Goal: Task Accomplishment & Management: Manage account settings

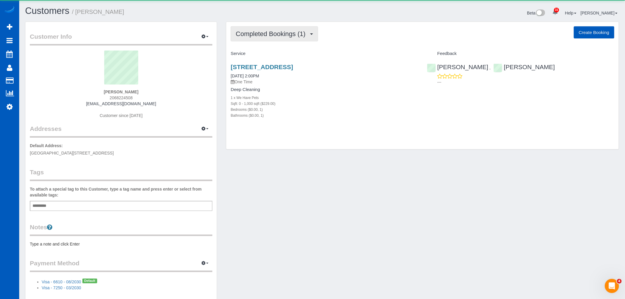
click at [288, 38] on button "Completed Bookings (1)" at bounding box center [274, 33] width 87 height 15
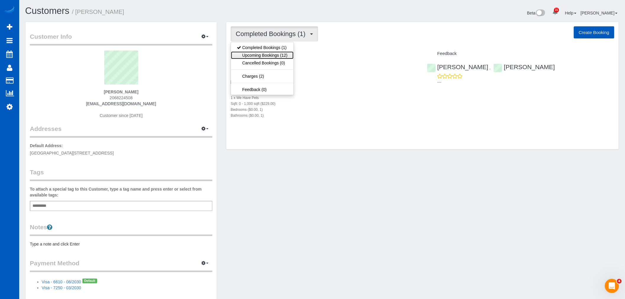
click at [278, 55] on link "Upcoming Bookings (12)" at bounding box center [262, 55] width 62 height 8
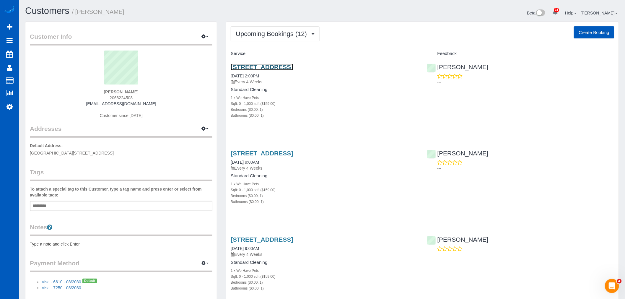
click at [269, 67] on link "16902 12th Pl Ne, Shoreline, WA 98155" at bounding box center [262, 66] width 62 height 7
click at [240, 39] on button "Upcoming Bookings (12)" at bounding box center [275, 33] width 89 height 15
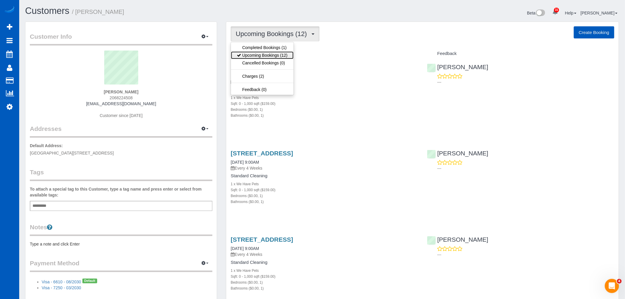
click at [273, 55] on link "Upcoming Bookings (12)" at bounding box center [262, 55] width 62 height 8
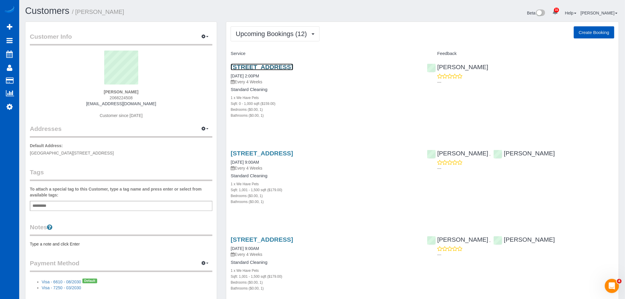
click at [263, 65] on link "16902 12th Pl Ne, Shoreline, WA 98155" at bounding box center [262, 66] width 62 height 7
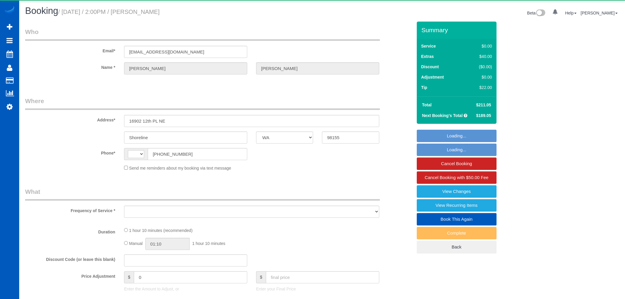
select select "WA"
select select "string:US"
select select "object:814"
select select "string:fspay-a357df5f-ee3c-4db3-b8bd-ac8a374918c0"
select select "199"
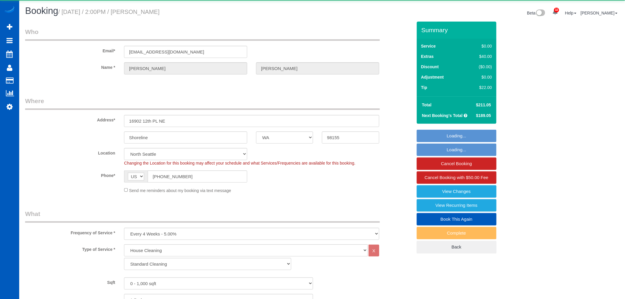
select select "object:1183"
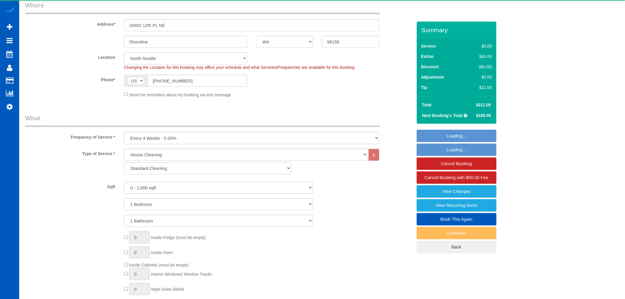
select select "spot1"
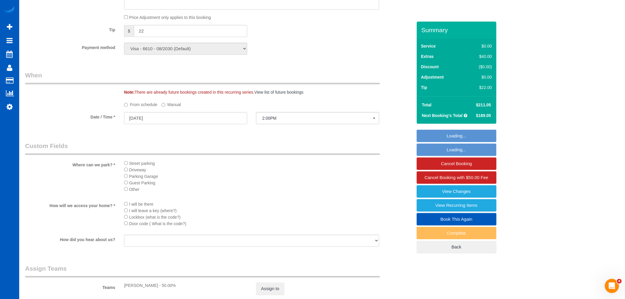
scroll to position [525, 0]
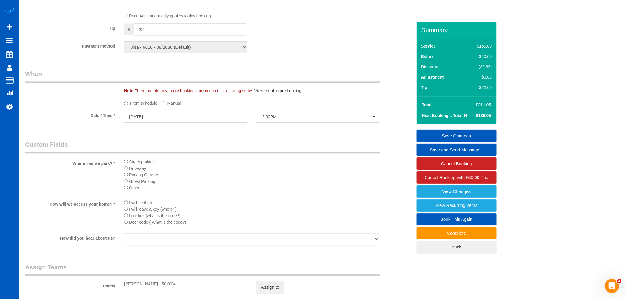
click at [158, 122] on input "09/03/2025" at bounding box center [185, 116] width 123 height 12
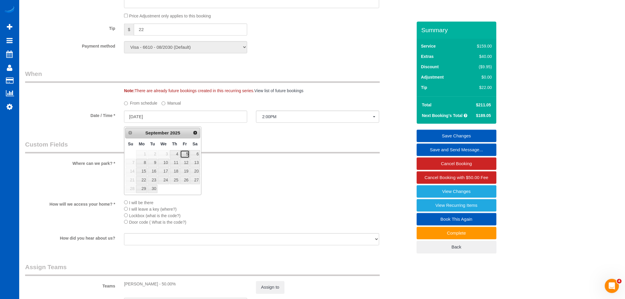
click at [186, 155] on link "5" at bounding box center [184, 154] width 9 height 8
type input "09/05/2025"
select select "spot3"
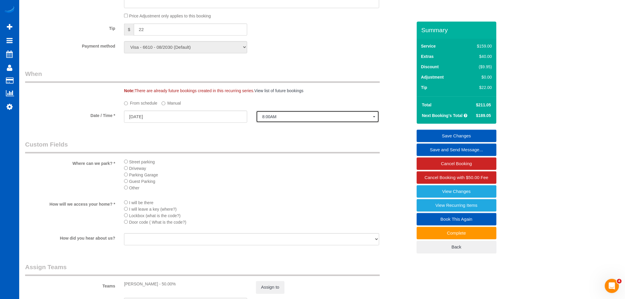
click at [277, 115] on button "8:00AM" at bounding box center [317, 116] width 123 height 12
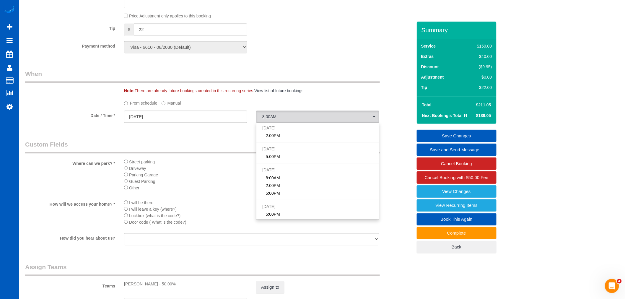
click at [159, 105] on div "From schedule Manual" at bounding box center [252, 102] width 264 height 8
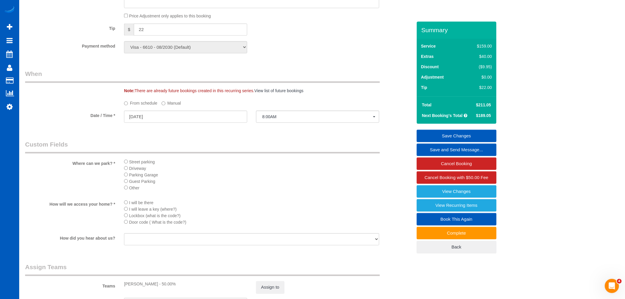
click at [168, 106] on label "Manual" at bounding box center [171, 102] width 19 height 8
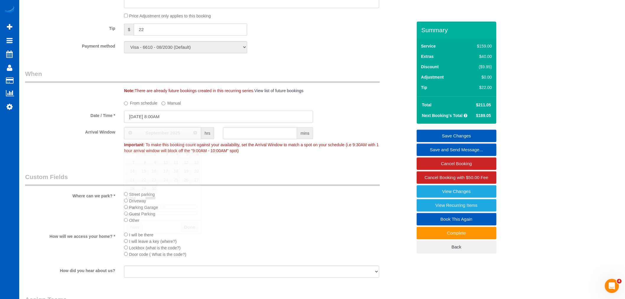
click at [200, 117] on input "09/05/2025 8:00AM" at bounding box center [218, 116] width 189 height 12
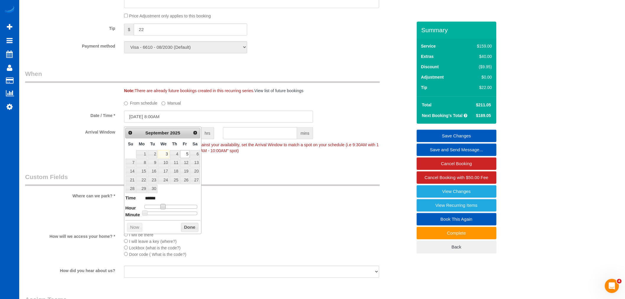
type input "09/05/2025 9:00AM"
type input "******"
type input "09/05/2025 11:00AM"
type input "*******"
type input "09/05/2025 12:00PM"
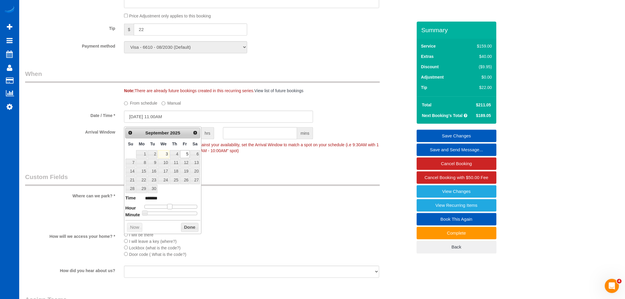
type input "*******"
type input "09/05/2025 1:00PM"
type input "******"
type input "09/05/2025 12:00PM"
type input "*******"
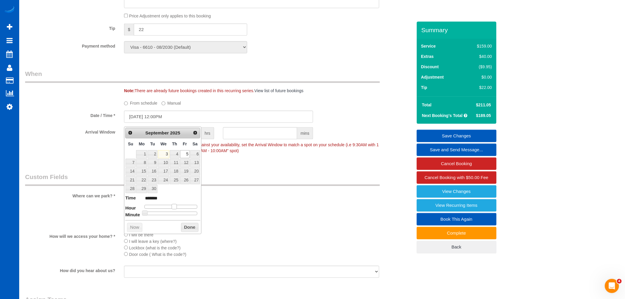
type input "09/05/2025 11:00AM"
type input "*******"
type input "09/05/2025 10:00AM"
type input "*******"
type input "09/05/2025 9:00AM"
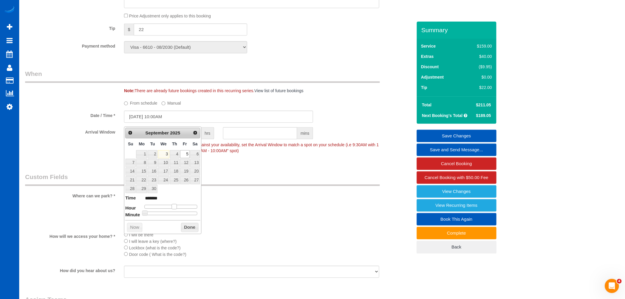
type input "******"
click at [165, 206] on span at bounding box center [164, 206] width 5 height 5
click at [191, 231] on button "Done" at bounding box center [189, 227] width 17 height 9
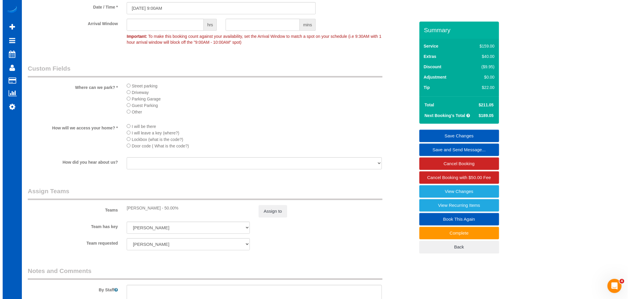
scroll to position [656, 0]
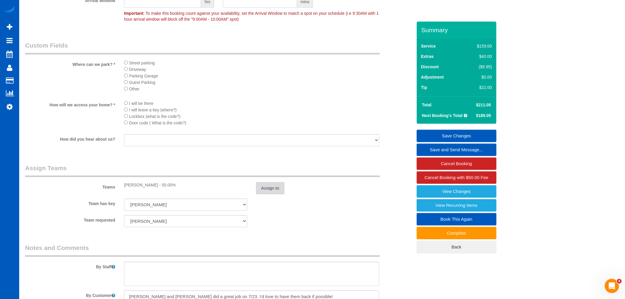
click at [265, 194] on button "Assign to" at bounding box center [270, 188] width 28 height 12
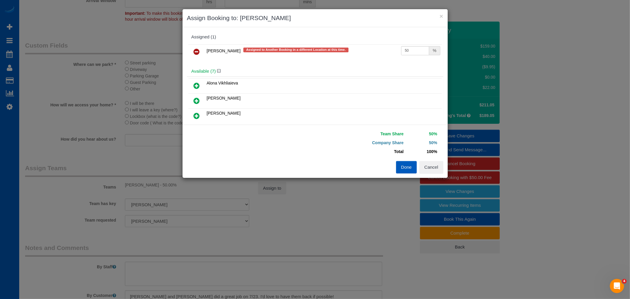
click at [202, 50] on link at bounding box center [197, 52] width 14 height 12
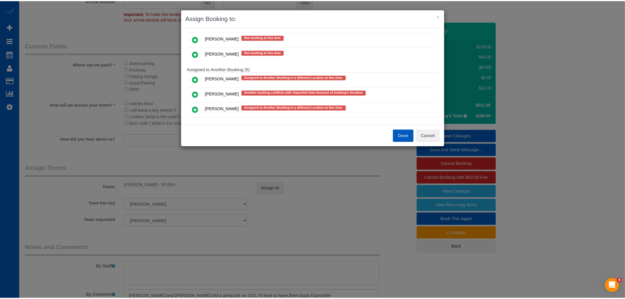
scroll to position [295, 0]
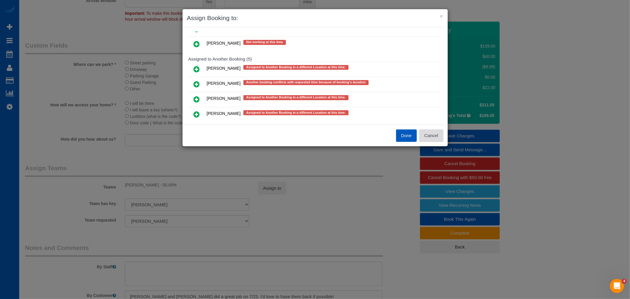
click at [433, 137] on button "Cancel" at bounding box center [431, 135] width 24 height 12
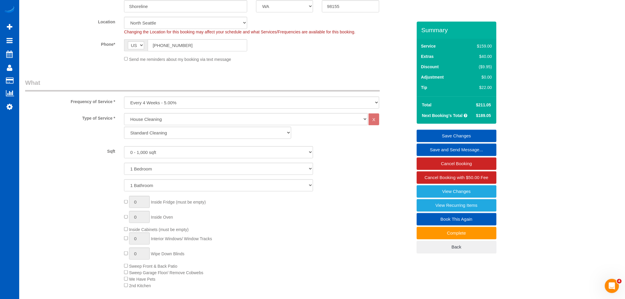
scroll to position [66, 0]
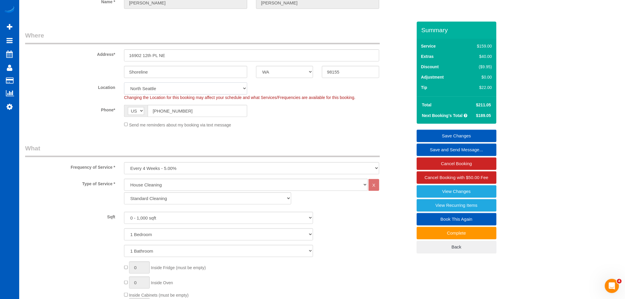
click at [172, 89] on select "North Seattle Atlanta GA Denver Everett Fort Worth TX Las Vegas Main Dallas Mai…" at bounding box center [185, 88] width 123 height 12
select select "7"
click at [124, 82] on select "North Seattle Atlanta GA Denver Everett Fort Worth TX Las Vegas Main Dallas Mai…" at bounding box center [185, 88] width 123 height 12
select select "object:2160"
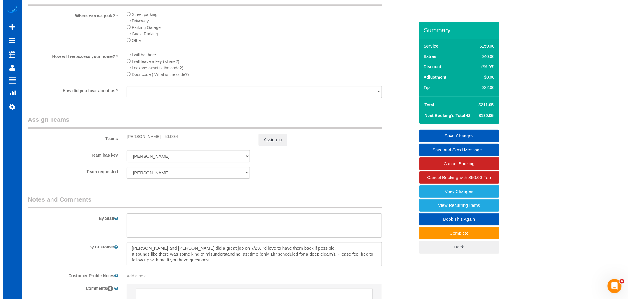
scroll to position [767, 0]
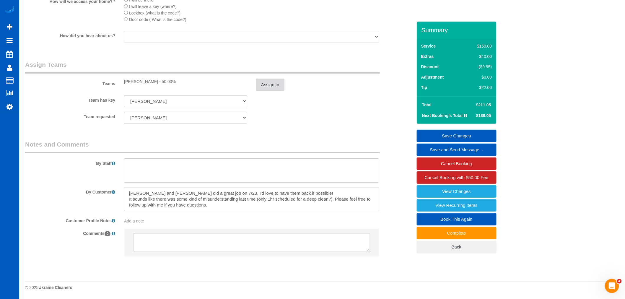
drag, startPoint x: 296, startPoint y: 77, endPoint x: 278, endPoint y: 80, distance: 17.7
click at [296, 77] on div "Teams Alona Tarasiuk - 50.00% Assign to" at bounding box center [219, 75] width 396 height 31
click at [278, 80] on button "Assign to" at bounding box center [270, 85] width 28 height 12
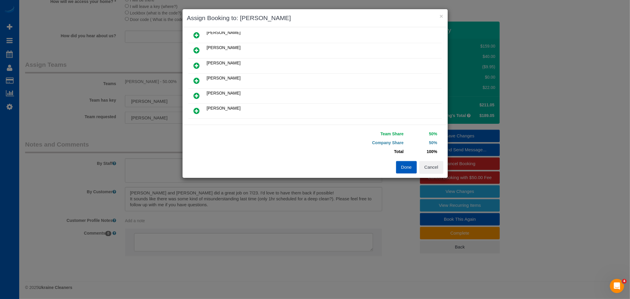
click at [196, 77] on icon at bounding box center [197, 80] width 6 height 7
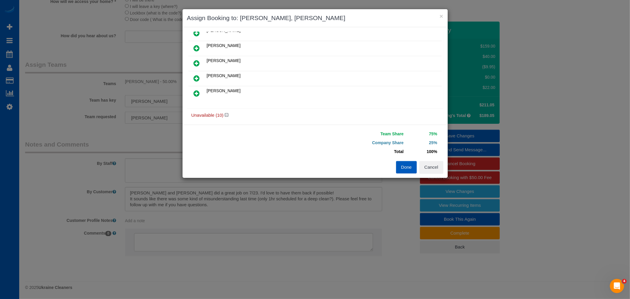
click at [197, 93] on icon at bounding box center [197, 93] width 6 height 7
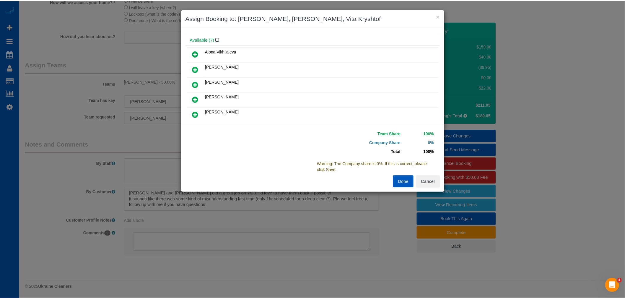
scroll to position [0, 0]
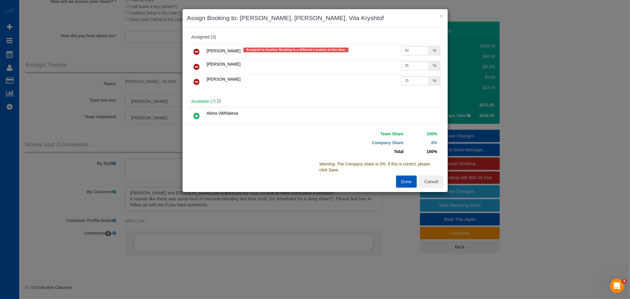
click at [198, 54] on icon at bounding box center [197, 51] width 6 height 7
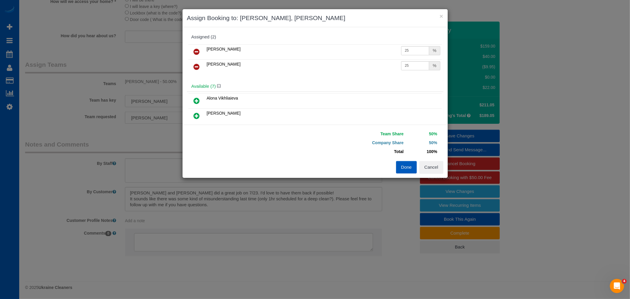
click at [409, 166] on button "Done" at bounding box center [406, 167] width 21 height 12
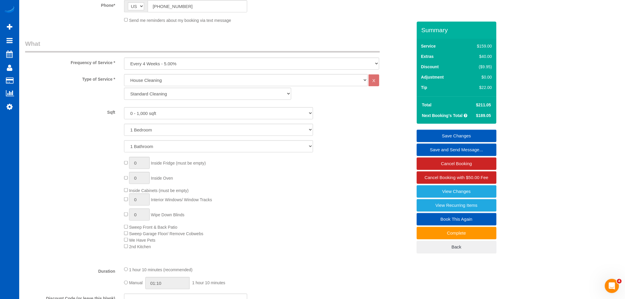
scroll to position [177, 0]
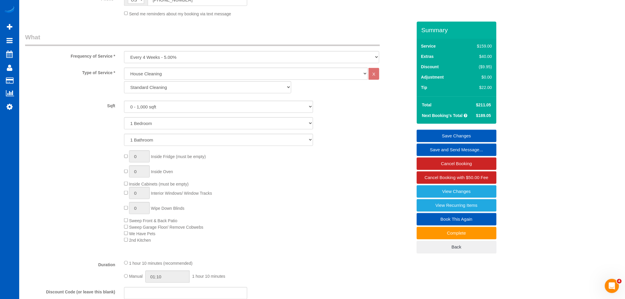
click at [156, 100] on div "Type of Service * House Cleaning X Standard Cleaning Deep Cleaning Move In/ Out…" at bounding box center [218, 161] width 387 height 187
click at [157, 103] on select "0 - 1,000 sqft 1,001 - 1,500 sqft 1,501 - 2,000 sqft 2,001 - 2,500 sqft 2,501 -…" at bounding box center [218, 107] width 189 height 12
select select "1001"
click at [124, 101] on select "0 - 1,000 sqft 1,001 - 1,500 sqft 1,501 - 2,000 sqft 2,001 - 2,500 sqft 2,501 -…" at bounding box center [218, 107] width 189 height 12
click at [329, 221] on div "0 Inside Fridge (must be empty) 0 Inside Oven Inside Cabinets (must be empty) 0…" at bounding box center [268, 196] width 297 height 93
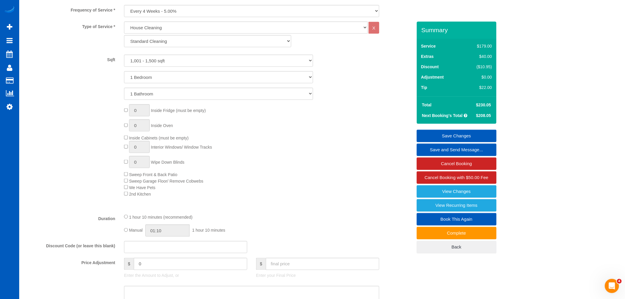
scroll to position [275, 0]
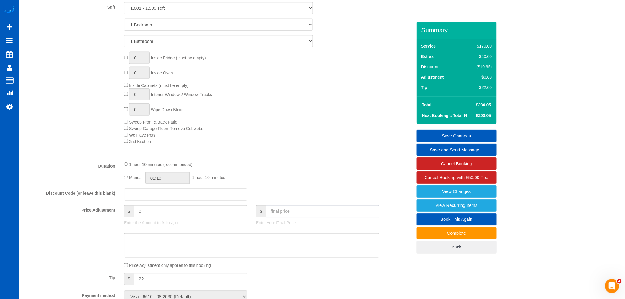
click at [287, 216] on input "text" at bounding box center [322, 211] width 113 height 12
type input "212"
type input "-18.05"
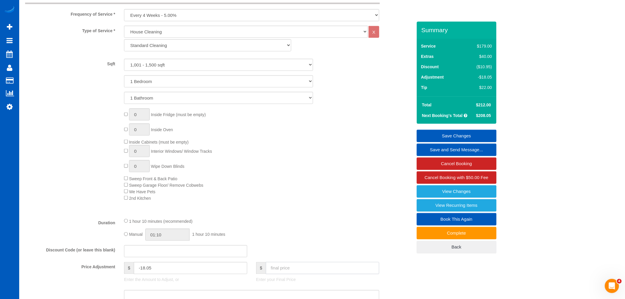
scroll to position [341, 0]
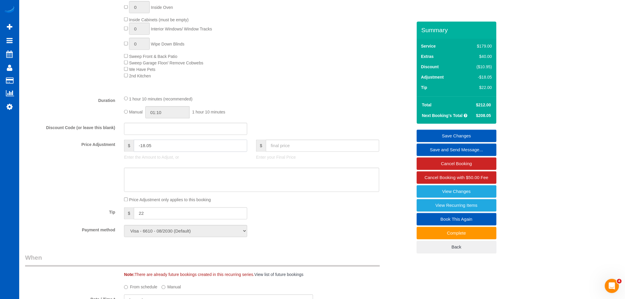
drag, startPoint x: 175, startPoint y: 149, endPoint x: 53, endPoint y: 153, distance: 121.4
click at [53, 153] on div "Price Adjustment $ -18.05 Enter the Amount to Adjust, or $ Enter your Final Pri…" at bounding box center [219, 152] width 396 height 24
click at [296, 254] on div "Who Email* doogall1@gmail.com Name * Angela MacDougall Where Address* 16902 12t…" at bounding box center [219, 189] width 396 height 1016
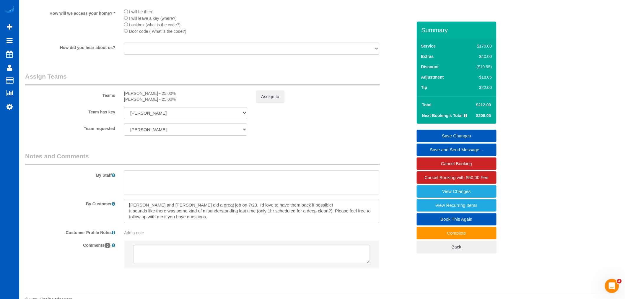
scroll to position [767, 0]
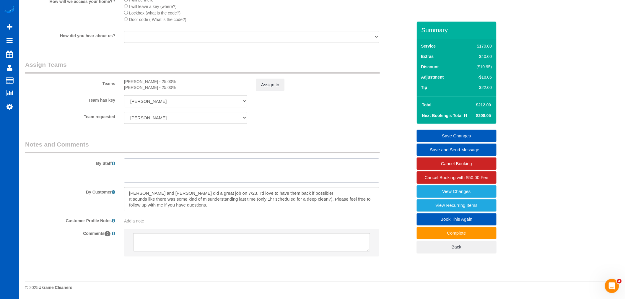
click at [199, 167] on textarea at bounding box center [251, 170] width 255 height 24
drag, startPoint x: 221, startPoint y: 205, endPoint x: 111, endPoint y: 184, distance: 112.4
click at [111, 184] on sui-booking-comments "By Staff By Customer Customer Profile Notes Add a note Comments 0" at bounding box center [218, 201] width 387 height 122
drag, startPoint x: 195, startPoint y: 202, endPoint x: 148, endPoint y: 201, distance: 47.3
click at [195, 201] on textarea at bounding box center [251, 199] width 255 height 24
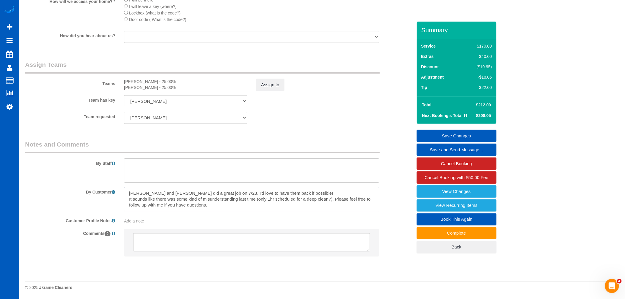
click at [130, 196] on textarea at bounding box center [251, 199] width 255 height 24
drag, startPoint x: 129, startPoint y: 196, endPoint x: 224, endPoint y: 211, distance: 96.1
click at [224, 211] on sui-booking-comments "By Staff By Customer Customer Profile Notes Add a note Comments 0" at bounding box center [218, 201] width 387 height 122
click at [218, 205] on textarea at bounding box center [251, 199] width 255 height 24
drag, startPoint x: 216, startPoint y: 205, endPoint x: 210, endPoint y: 205, distance: 5.6
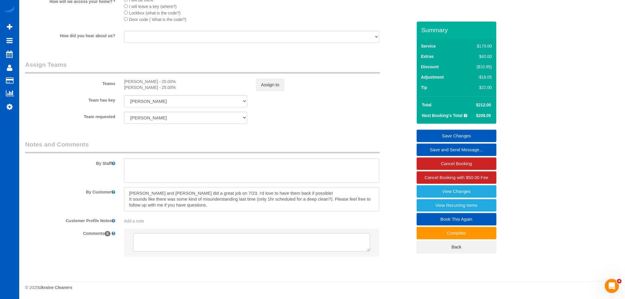
click at [214, 205] on textarea at bounding box center [251, 199] width 255 height 24
click at [210, 205] on textarea at bounding box center [251, 199] width 255 height 24
click at [149, 200] on textarea at bounding box center [251, 199] width 255 height 24
drag, startPoint x: 129, startPoint y: 199, endPoint x: 214, endPoint y: 210, distance: 85.8
click at [214, 210] on textarea at bounding box center [251, 199] width 255 height 24
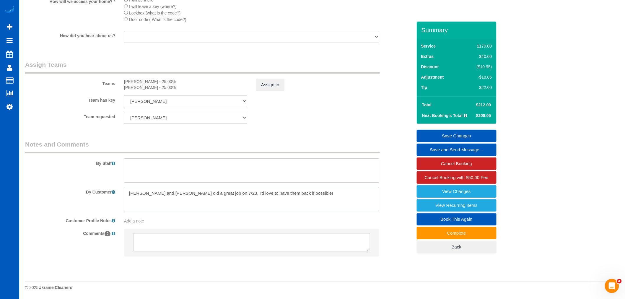
type textarea "[PERSON_NAME] and [PERSON_NAME] did a great job on 7/23. I'd love to have them …"
click at [144, 167] on textarea at bounding box center [251, 170] width 255 height 24
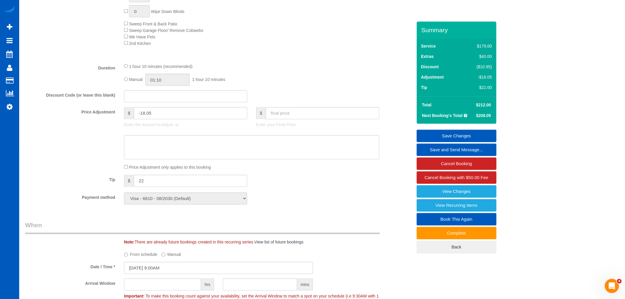
scroll to position [374, 0]
type textarea "Only cleaning common areas and 1 bedroom 1 bathroom. Not cleaning the whole hou…"
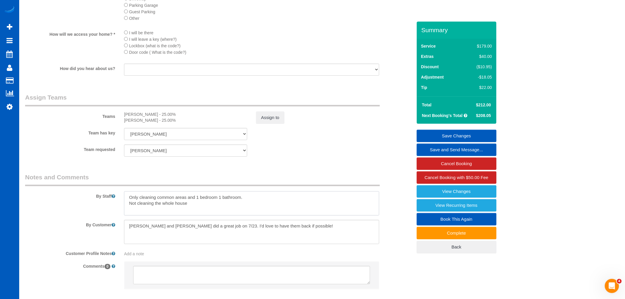
scroll to position [734, 0]
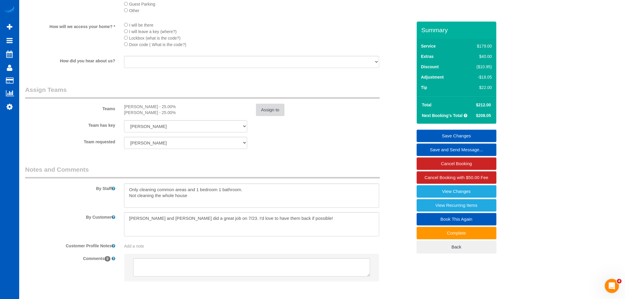
click at [279, 113] on button "Assign to" at bounding box center [270, 110] width 28 height 12
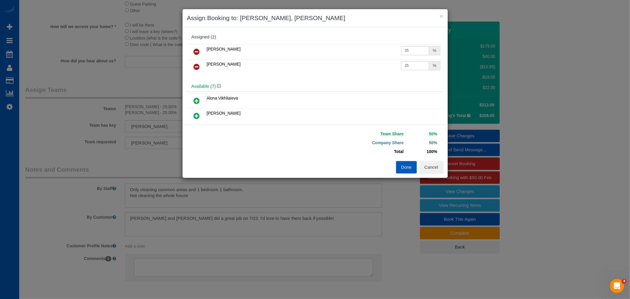
click at [408, 169] on button "Done" at bounding box center [406, 167] width 21 height 12
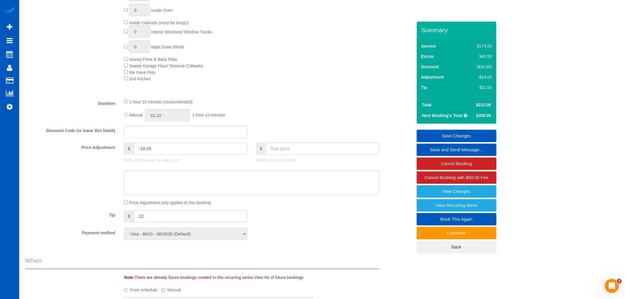
scroll to position [275, 0]
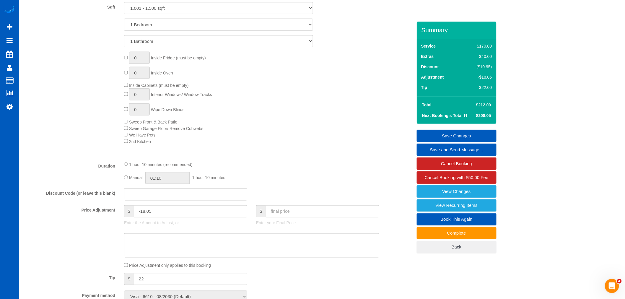
click at [129, 180] on span "Manual" at bounding box center [136, 177] width 14 height 5
click at [154, 183] on input "01:10" at bounding box center [167, 178] width 44 height 12
type input "02:00"
click at [159, 219] on li "02:00" at bounding box center [161, 223] width 26 height 8
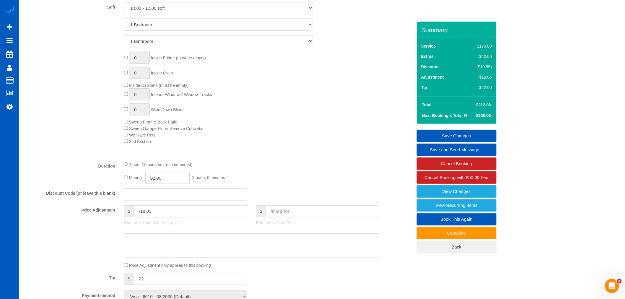
click at [329, 167] on div "1 hour 10 minutes (recommended)" at bounding box center [251, 164] width 255 height 6
click at [464, 136] on link "Save Changes" at bounding box center [457, 136] width 80 height 12
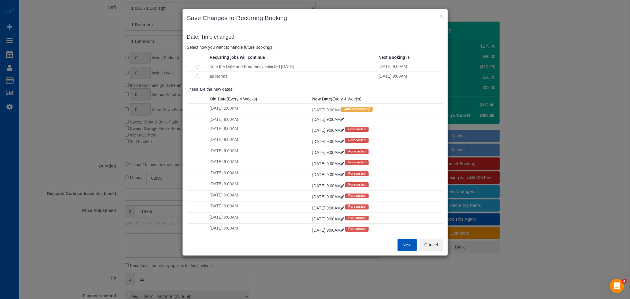
click at [414, 249] on button "Next" at bounding box center [406, 245] width 19 height 12
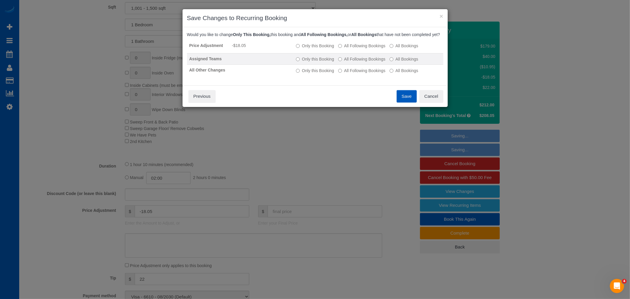
click at [351, 59] on td "Only this Booking All Following Bookings All Bookings" at bounding box center [368, 58] width 149 height 11
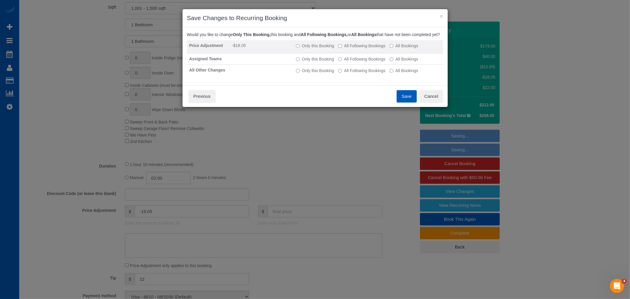
click at [361, 49] on label "All Following Bookings" at bounding box center [361, 46] width 47 height 6
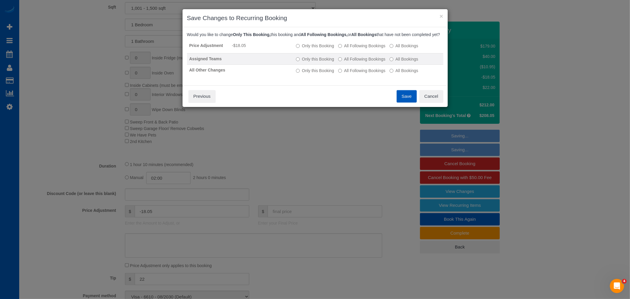
click at [356, 62] on label "All Following Bookings" at bounding box center [361, 59] width 47 height 6
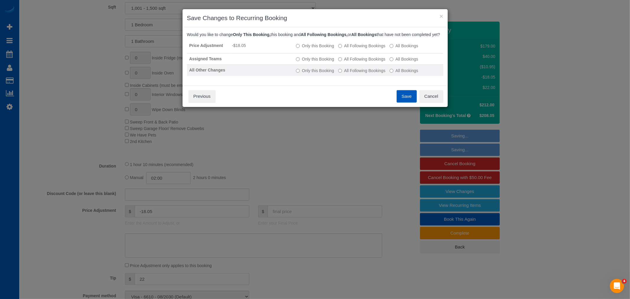
click at [356, 71] on td "Only this Booking All Following Bookings All Bookings" at bounding box center [368, 70] width 149 height 11
click at [361, 74] on label "All Following Bookings" at bounding box center [361, 71] width 47 height 6
click at [405, 102] on button "Save" at bounding box center [407, 96] width 20 height 12
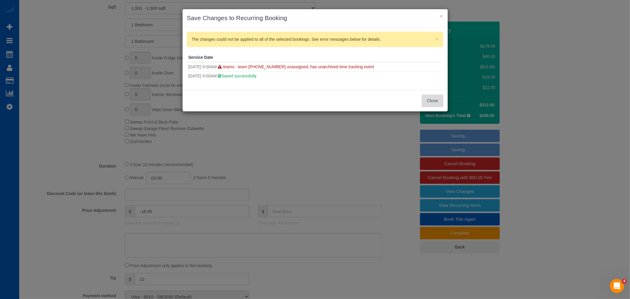
click at [427, 98] on button "Close" at bounding box center [432, 101] width 21 height 12
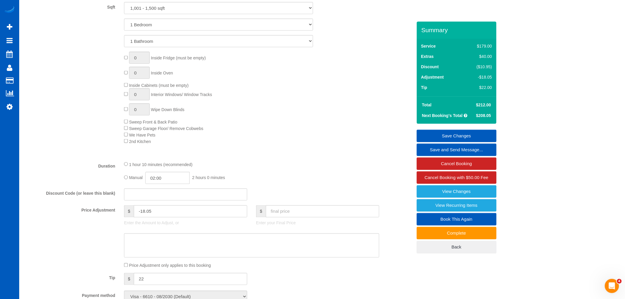
click at [458, 137] on link "Save Changes" at bounding box center [457, 136] width 80 height 12
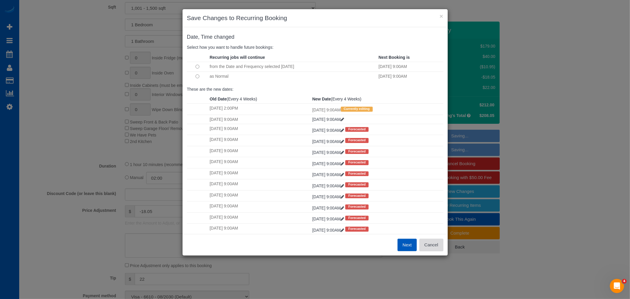
click at [430, 247] on button "Cancel" at bounding box center [431, 245] width 24 height 12
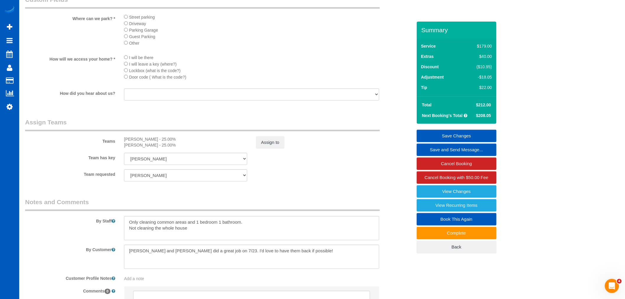
scroll to position [702, 0]
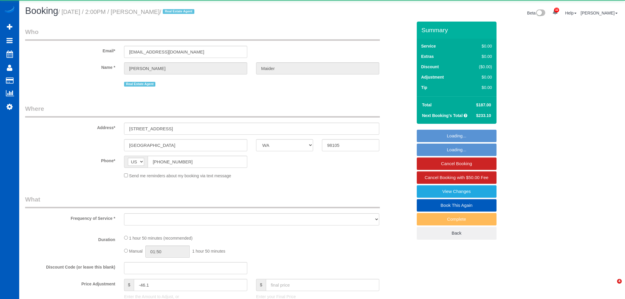
select select "WA"
select select "object:47049"
select select "199"
select select "2001"
select select "3"
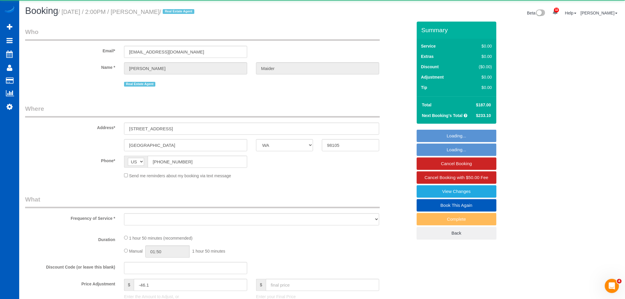
select select "2"
select select "spot165"
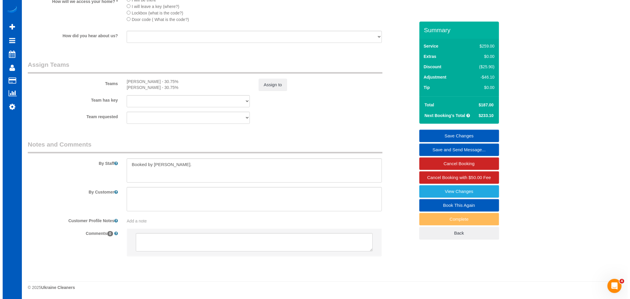
scroll to position [743, 0]
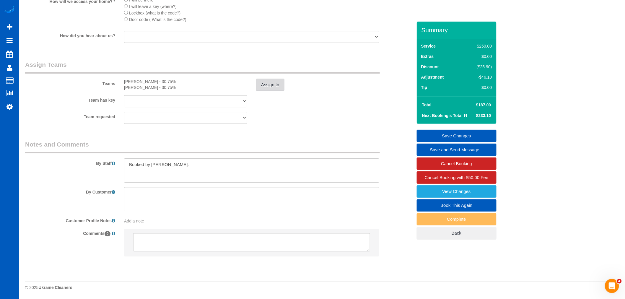
click at [278, 85] on button "Assign to" at bounding box center [270, 85] width 28 height 12
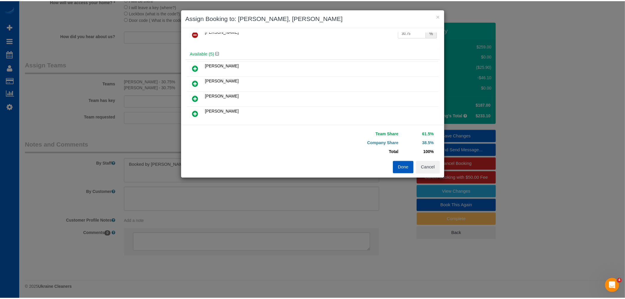
scroll to position [66, 0]
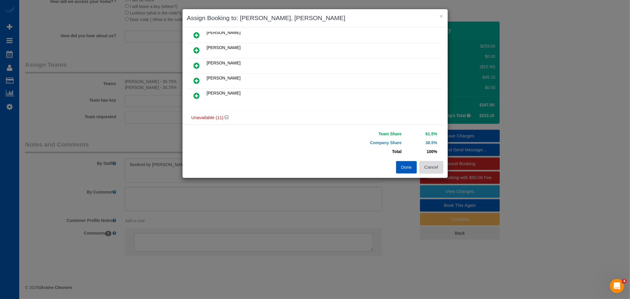
click at [436, 167] on button "Cancel" at bounding box center [431, 167] width 24 height 12
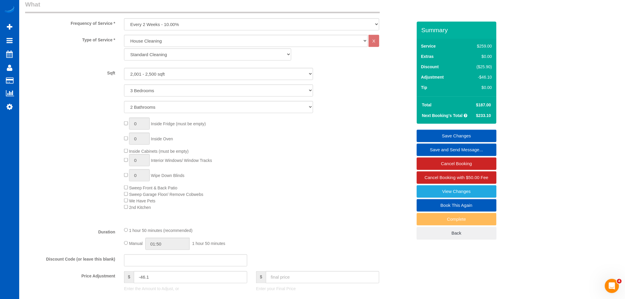
scroll to position [185, 0]
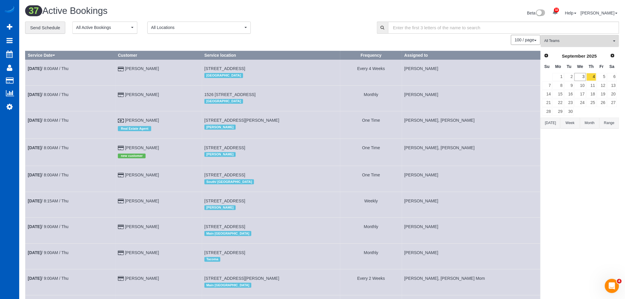
click at [579, 45] on button "All Teams" at bounding box center [580, 41] width 78 height 12
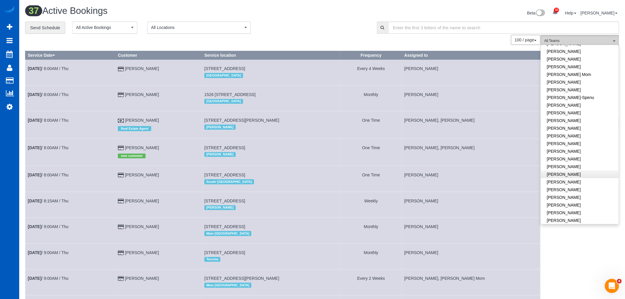
scroll to position [131, 0]
click at [582, 126] on link "[PERSON_NAME]" at bounding box center [580, 130] width 78 height 8
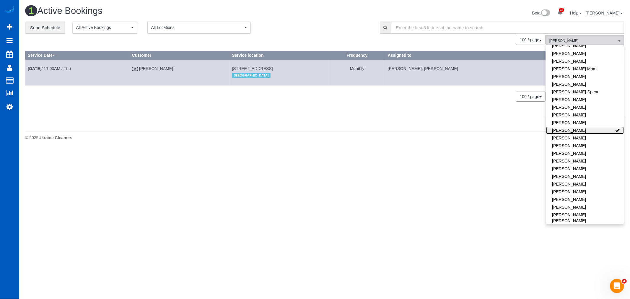
click at [582, 126] on link "[PERSON_NAME]" at bounding box center [585, 130] width 78 height 8
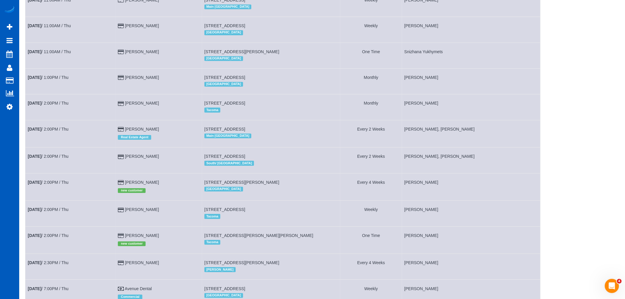
scroll to position [731, 0]
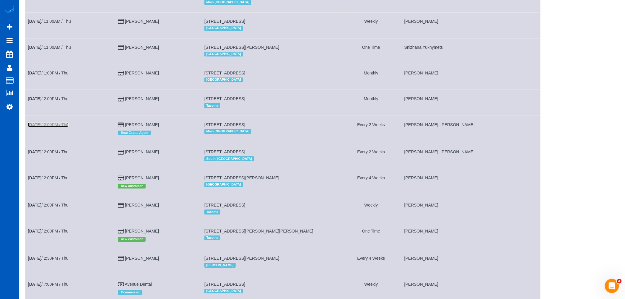
click at [41, 127] on b "Sep 4th" at bounding box center [35, 124] width 14 height 5
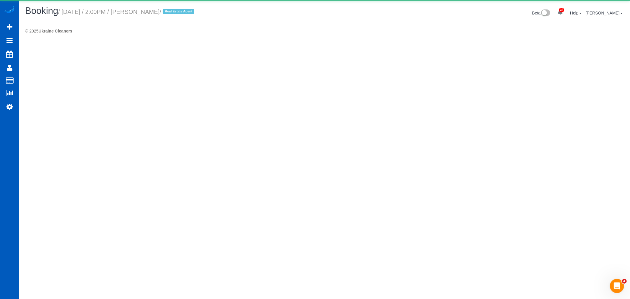
select select "WA"
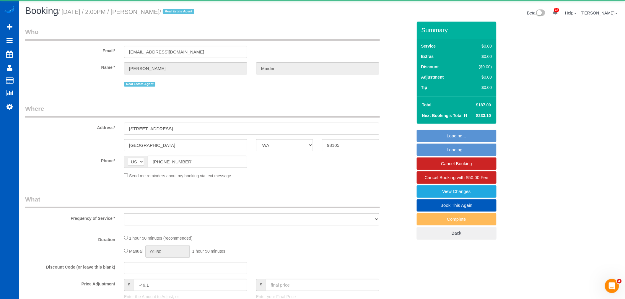
select select "object:49432"
select select "string:fspay-3898e069-553c-411a-94fd-02dbfeec22ae"
select select "199"
select select "2001"
select select "3"
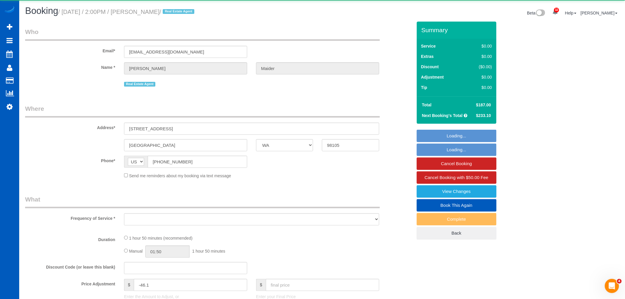
select select "2"
select select "spot174"
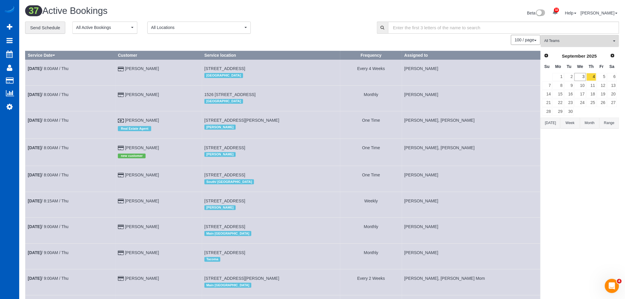
click at [571, 42] on span "All Teams" at bounding box center [577, 40] width 67 height 5
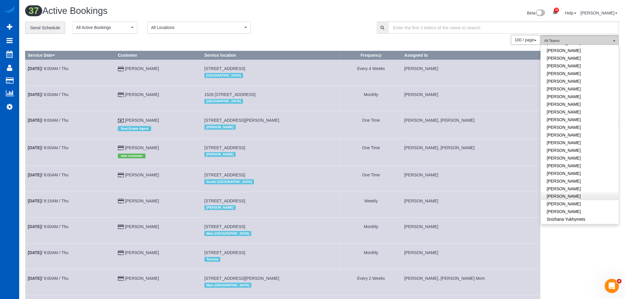
scroll to position [328, 0]
click at [569, 189] on link "Rymma Volkova" at bounding box center [580, 193] width 78 height 8
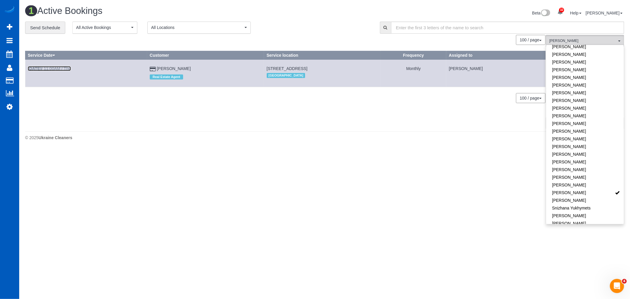
click at [41, 68] on b "Sep 4th" at bounding box center [35, 68] width 14 height 5
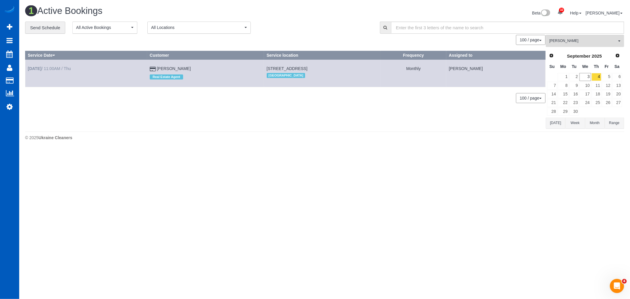
select select "WA"
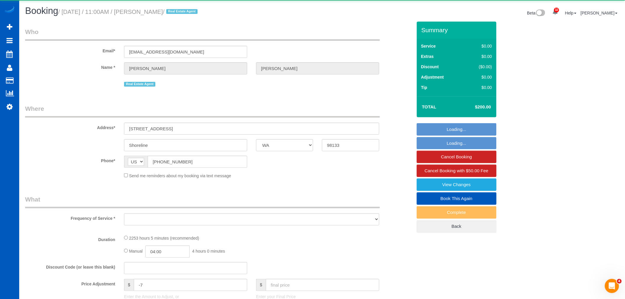
select select "object:50618"
select select "string:fspay-722edfbd-aee6-46fc-b642-cfc218882464"
select select "object:50929"
select select "2"
select select "1001"
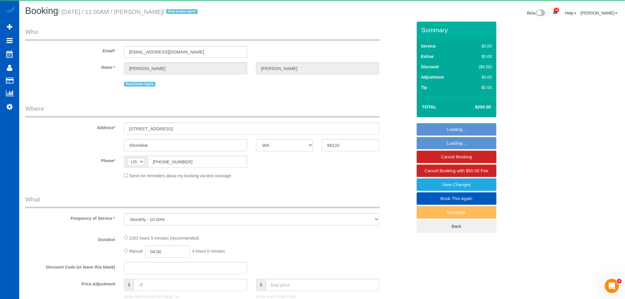
select select "spot183"
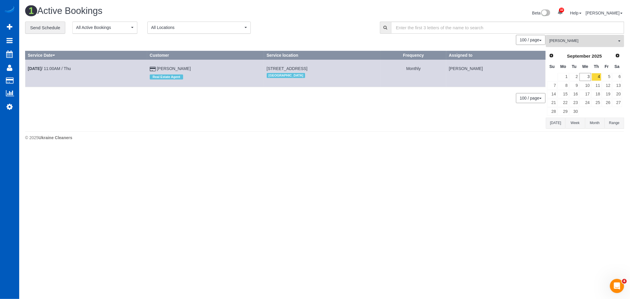
click at [583, 43] on span "Rymma Volkova" at bounding box center [582, 40] width 67 height 5
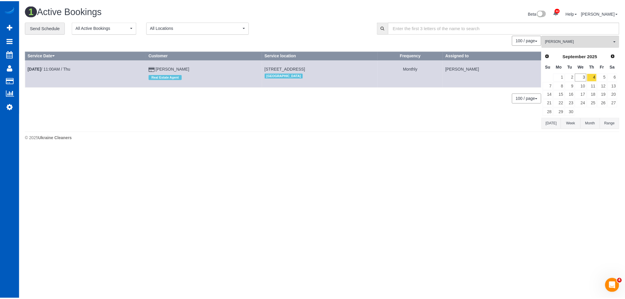
scroll to position [374, 0]
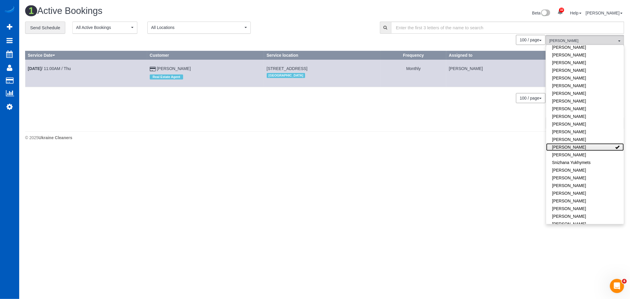
click at [590, 143] on link "[PERSON_NAME]" at bounding box center [585, 147] width 78 height 8
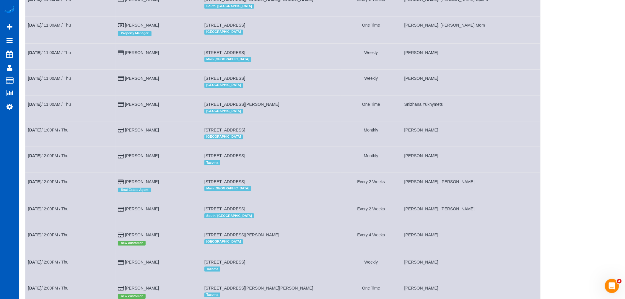
scroll to position [689, 0]
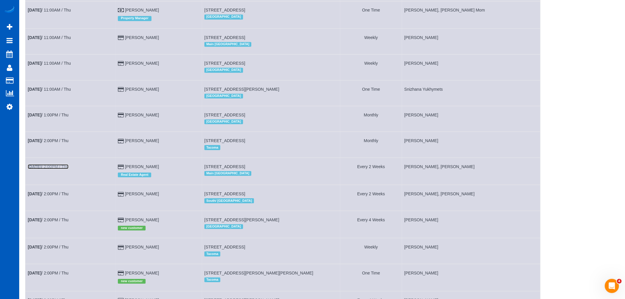
click at [41, 169] on b "Sep 4th" at bounding box center [35, 166] width 14 height 5
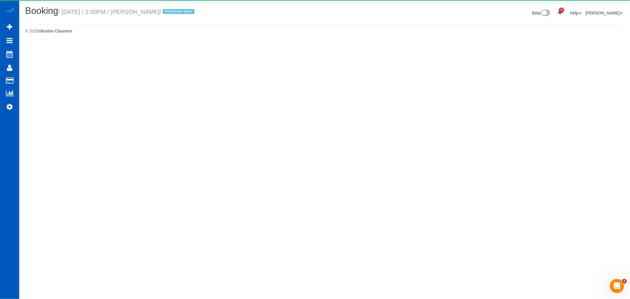
select select "WA"
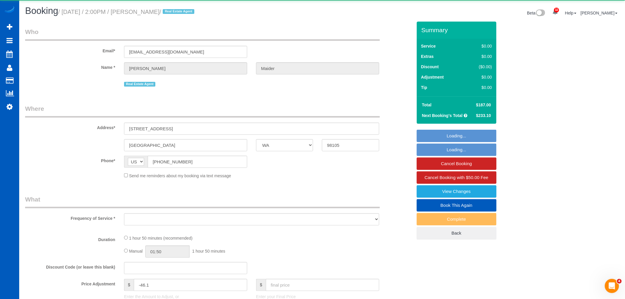
select select "object:52231"
select select "string:fspay-3898e069-553c-411a-94fd-02dbfeec22ae"
select select "199"
select select "2001"
select select "3"
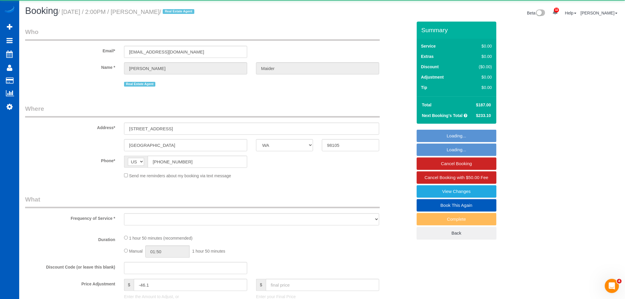
select select "2"
select select "spot194"
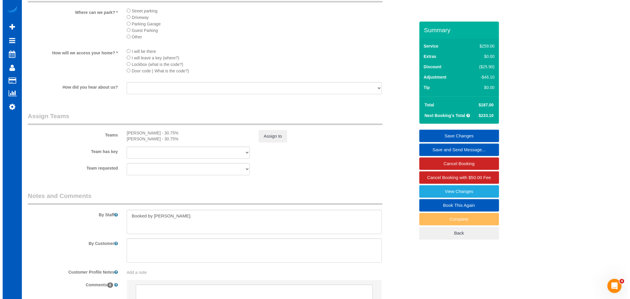
scroll to position [689, 0]
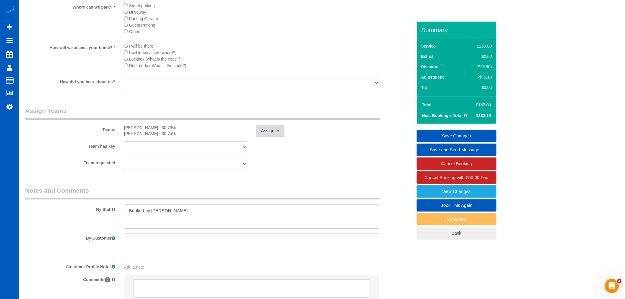
click at [277, 137] on button "Assign to" at bounding box center [270, 131] width 28 height 12
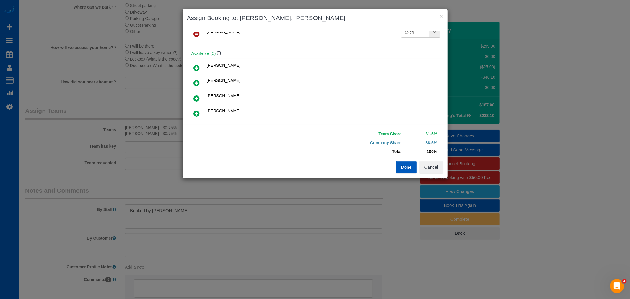
scroll to position [66, 0]
click at [199, 82] on icon at bounding box center [197, 82] width 6 height 7
click at [196, 84] on icon at bounding box center [197, 83] width 6 height 7
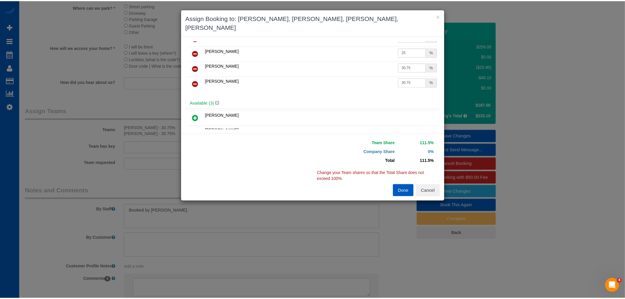
scroll to position [0, 0]
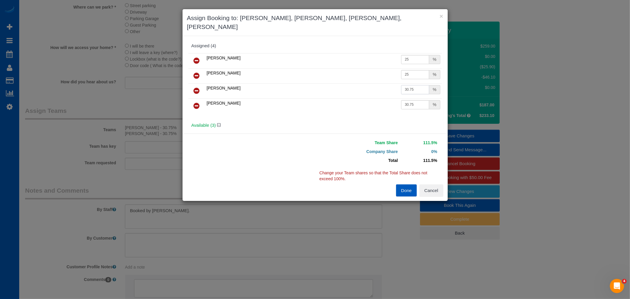
drag, startPoint x: 417, startPoint y: 91, endPoint x: 329, endPoint y: 81, distance: 88.2
click at [329, 81] on tbody "Kateryna Maherovska 25 % Mariia Maherovska 25 % Viktoriia Zhukovska 30.75 %" at bounding box center [314, 83] width 253 height 60
drag, startPoint x: 413, startPoint y: 60, endPoint x: 322, endPoint y: 56, distance: 90.1
click at [322, 56] on tr "Kateryna Maherovska 25 %" at bounding box center [314, 60] width 253 height 15
paste input "30.7"
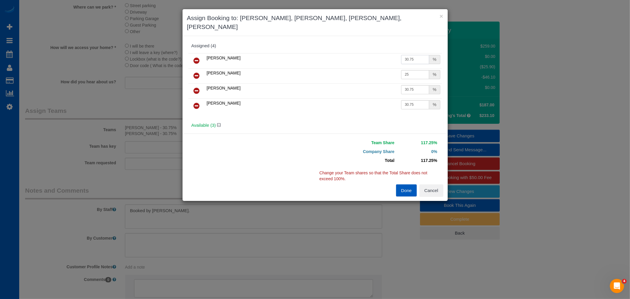
type input "30.75"
drag, startPoint x: 382, startPoint y: 71, endPoint x: 354, endPoint y: 70, distance: 28.7
click at [354, 70] on tr "Mariia Maherovska 25 %" at bounding box center [314, 75] width 253 height 15
paste input "30.7"
type input "30.75"
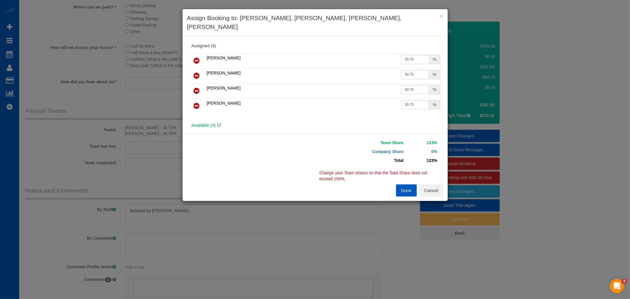
click at [193, 87] on link at bounding box center [197, 91] width 14 height 12
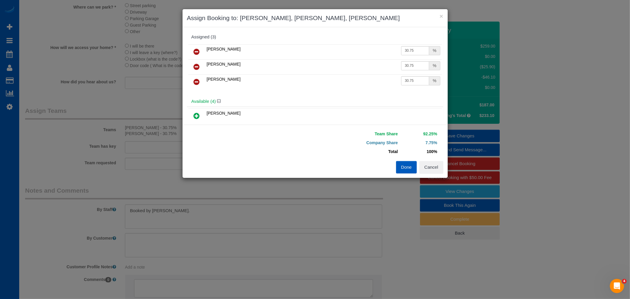
click at [199, 83] on icon at bounding box center [197, 81] width 6 height 7
click at [402, 169] on button "Done" at bounding box center [406, 167] width 21 height 12
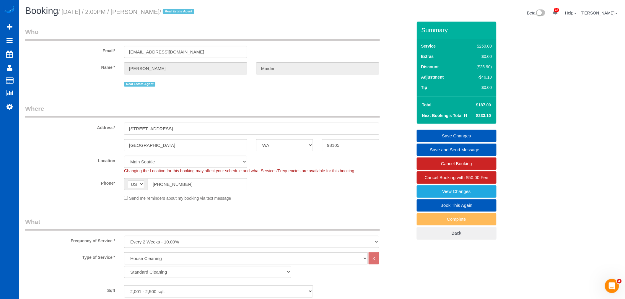
click at [464, 134] on link "Save Changes" at bounding box center [457, 136] width 80 height 12
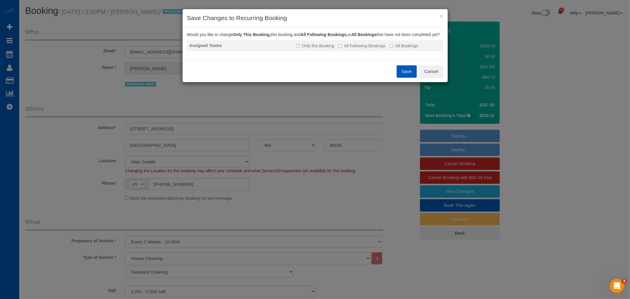
click at [367, 49] on label "All Following Bookings" at bounding box center [361, 46] width 47 height 6
click at [402, 73] on button "Save" at bounding box center [407, 71] width 20 height 12
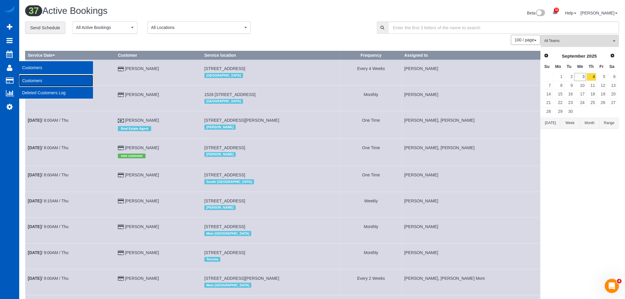
click at [64, 86] on link "Customers" at bounding box center [56, 81] width 74 height 12
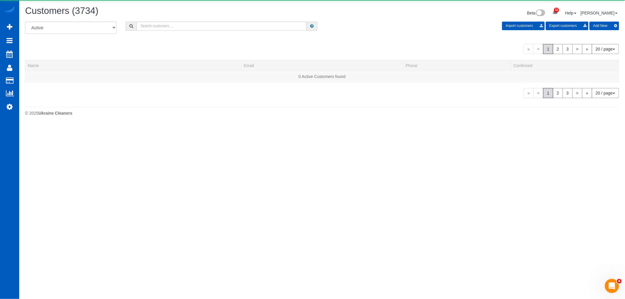
click at [158, 40] on div "All Active Archived Import customers Export customers Add New « < 1 2 3 > » 20 …" at bounding box center [322, 60] width 594 height 76
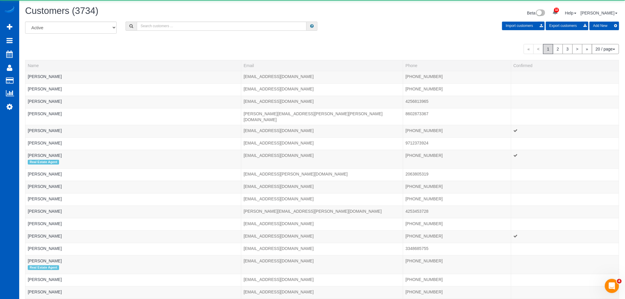
drag, startPoint x: 170, startPoint y: 34, endPoint x: 178, endPoint y: 31, distance: 9.2
click at [171, 33] on div "All Active Archived Import customers Export customers Add New" at bounding box center [322, 30] width 603 height 17
click at [178, 32] on div "All Active Archived Import customers Export customers Add New" at bounding box center [322, 30] width 603 height 17
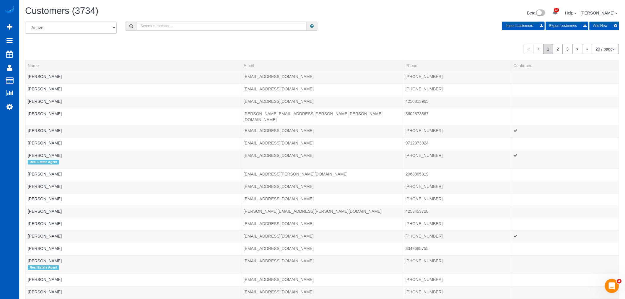
click at [182, 24] on input "text" at bounding box center [222, 26] width 170 height 9
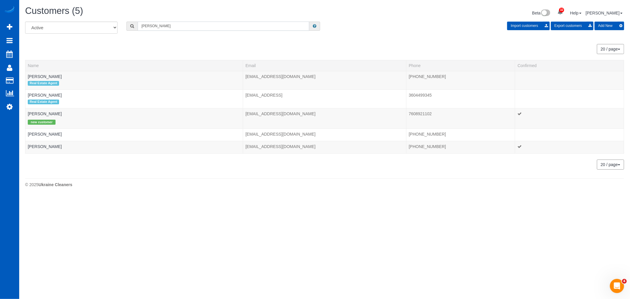
drag, startPoint x: 175, startPoint y: 28, endPoint x: 108, endPoint y: 27, distance: 66.5
click at [108, 27] on div "All Active Archived diana Import customers Export customers Add New" at bounding box center [325, 30] width 608 height 17
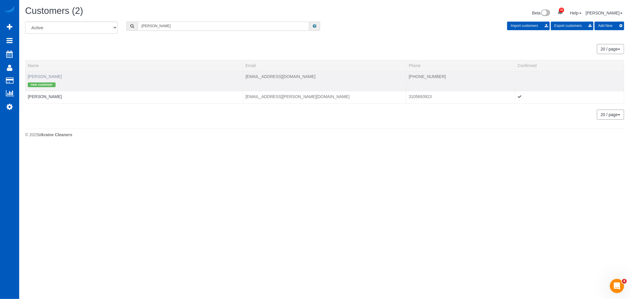
type input "werner"
click at [44, 77] on link "Lynn Werner" at bounding box center [45, 76] width 34 height 5
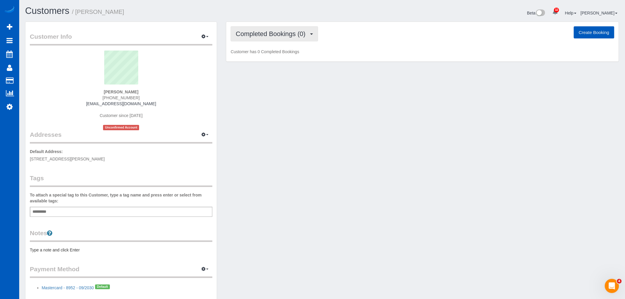
click at [266, 34] on span "Completed Bookings (0)" at bounding box center [272, 33] width 73 height 7
click at [258, 55] on link "Upcoming Bookings (11)" at bounding box center [262, 55] width 62 height 8
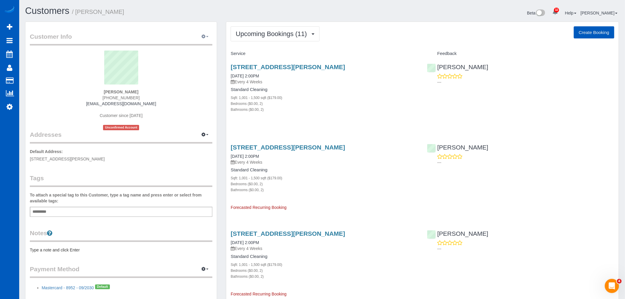
click at [205, 38] on icon "button" at bounding box center [203, 37] width 4 height 4
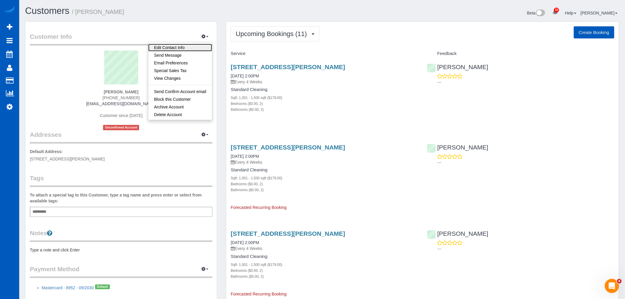
click at [190, 49] on link "Edit Contact Info" at bounding box center [180, 48] width 64 height 8
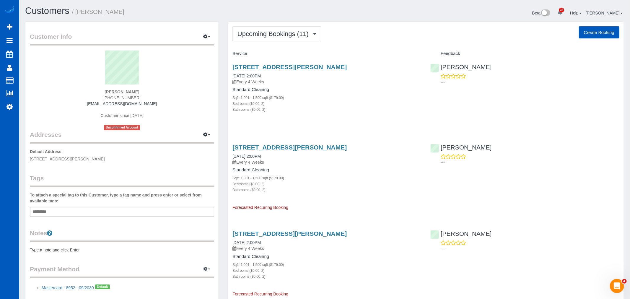
select select "CO"
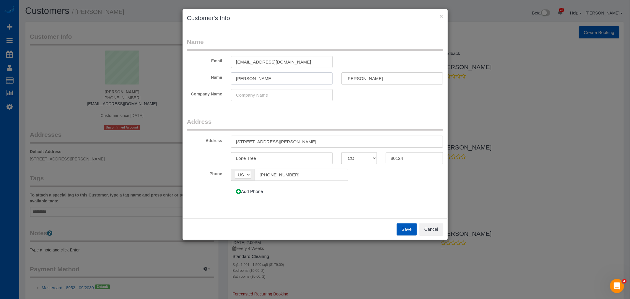
click at [237, 78] on input "Lynn" at bounding box center [282, 78] width 102 height 12
type input "Diana Lynn"
click at [405, 226] on button "Save" at bounding box center [407, 229] width 20 height 12
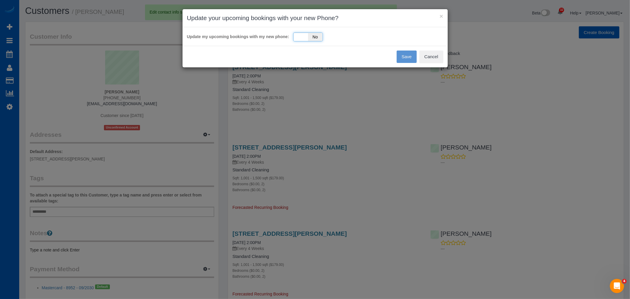
click at [305, 35] on div "Yes No" at bounding box center [308, 36] width 30 height 9
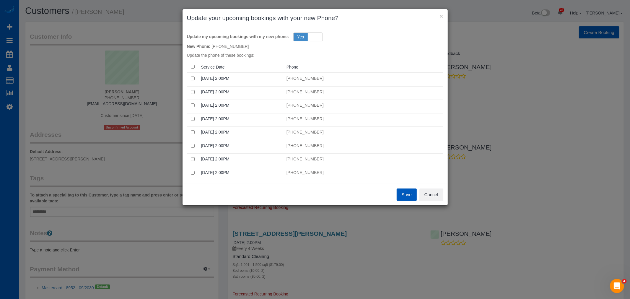
click at [406, 192] on button "Save" at bounding box center [407, 194] width 20 height 12
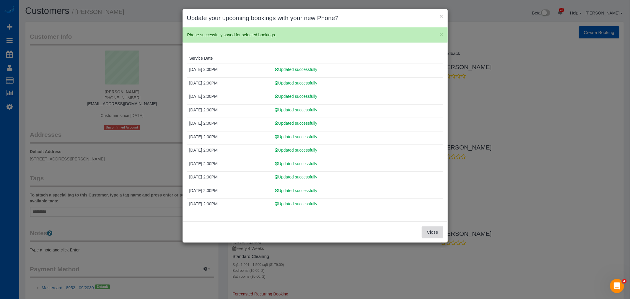
click at [427, 231] on button "Close" at bounding box center [432, 232] width 21 height 12
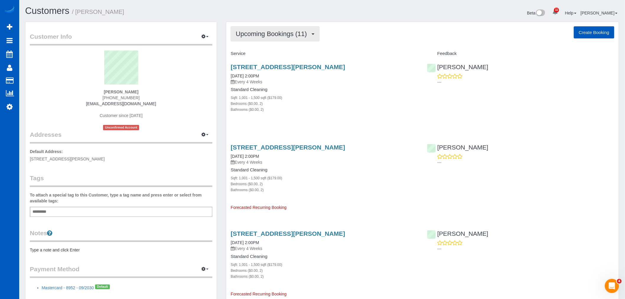
click at [291, 39] on button "Upcoming Bookings (11)" at bounding box center [275, 33] width 89 height 15
click at [314, 108] on div "Bathrooms ($0.00, 2)" at bounding box center [324, 109] width 187 height 6
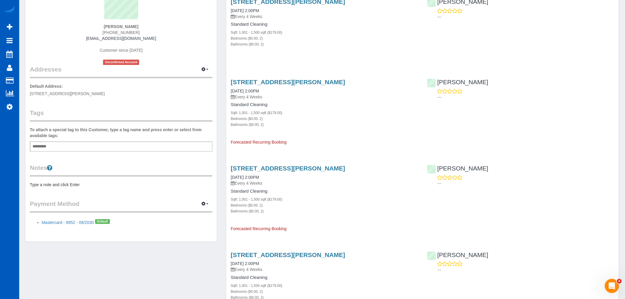
scroll to position [66, 0]
click at [122, 227] on div "Customer Info Edit Contact Info Send Message Email Preferences Special Sales Ta…" at bounding box center [120, 98] width 191 height 285
drag, startPoint x: 95, startPoint y: 221, endPoint x: 117, endPoint y: 223, distance: 22.5
click at [117, 223] on li "Mastercard - 8952 - 09/2030 Default" at bounding box center [127, 221] width 171 height 8
click at [120, 223] on li "Mastercard - 8952 - 09/2030 Default" at bounding box center [127, 221] width 171 height 8
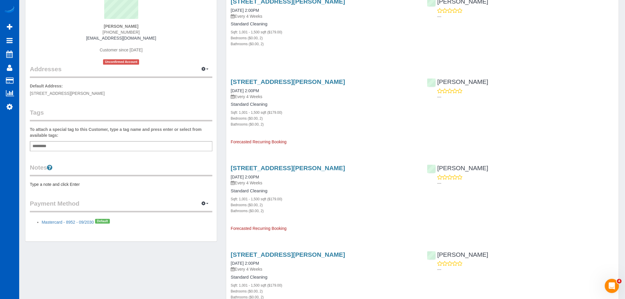
drag, startPoint x: 120, startPoint y: 223, endPoint x: 63, endPoint y: 230, distance: 56.6
click at [63, 230] on div "Customer Info Edit Contact Info Send Message Email Preferences Special Sales Ta…" at bounding box center [120, 98] width 191 height 285
click at [116, 232] on div "Customer Info Edit Contact Info Send Message Email Preferences Special Sales Ta…" at bounding box center [120, 98] width 191 height 285
drag, startPoint x: 114, startPoint y: 222, endPoint x: 35, endPoint y: 225, distance: 78.6
click at [35, 225] on ul "Mastercard - 8952 - 09/2030 Default" at bounding box center [121, 221] width 183 height 8
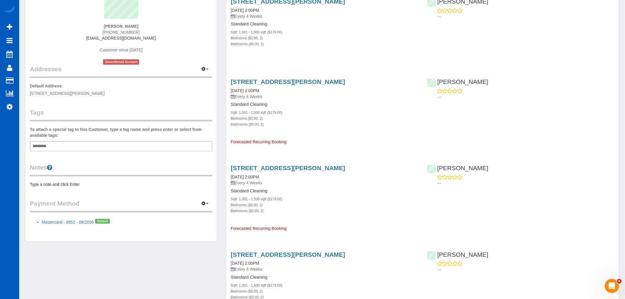
click at [139, 232] on div "Customer Info Edit Contact Info Send Message Email Preferences Special Sales Ta…" at bounding box center [120, 98] width 191 height 285
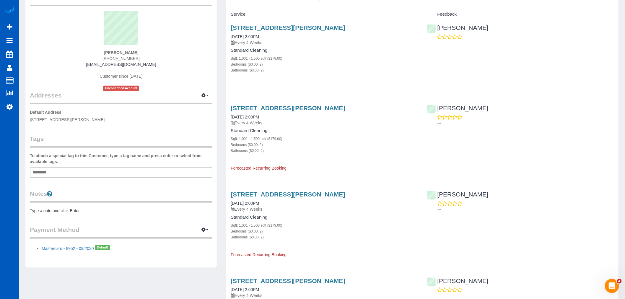
scroll to position [0, 0]
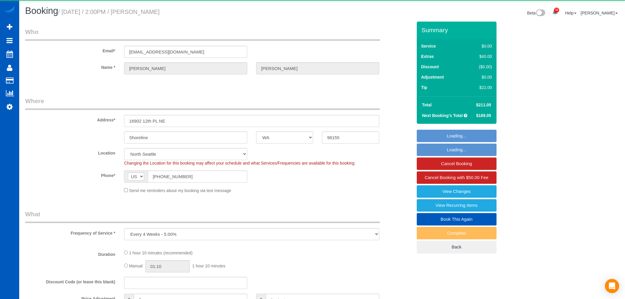
select select "WA"
select select "string:fspay-a357df5f-ee3c-4db3-b8bd-ac8a374918c0"
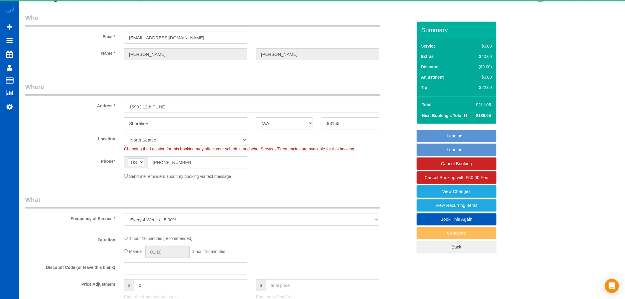
select select "object:927"
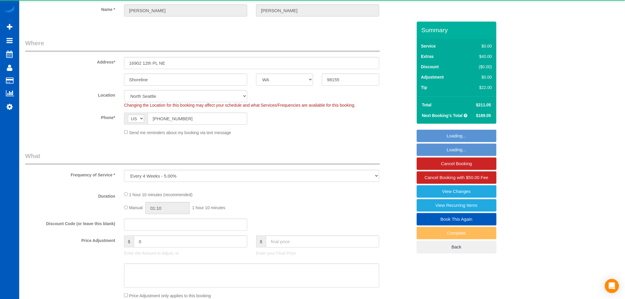
scroll to position [0, 0]
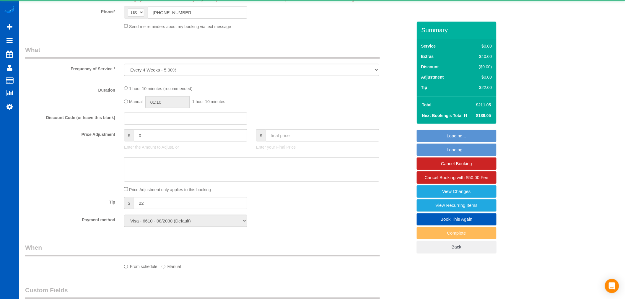
select select "199"
select select "spot1"
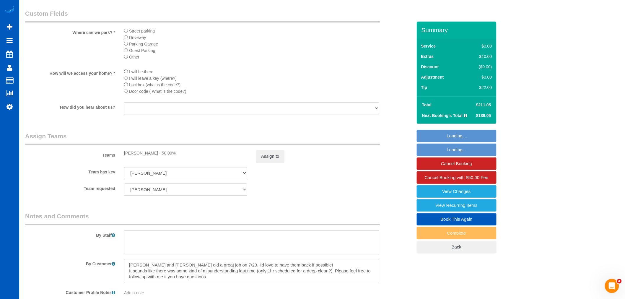
scroll to position [656, 0]
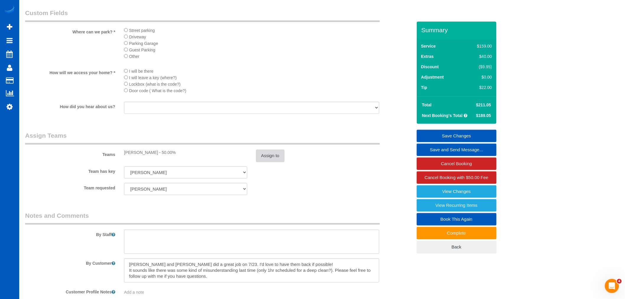
click at [272, 160] on button "Assign to" at bounding box center [270, 155] width 28 height 12
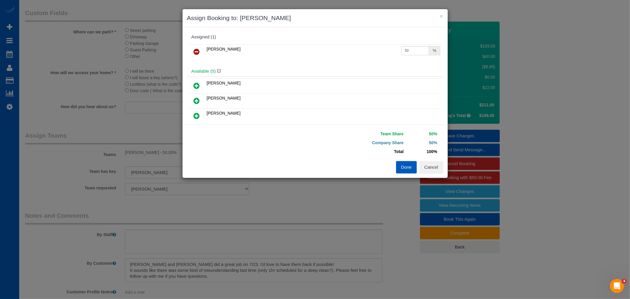
click at [194, 48] on icon at bounding box center [197, 51] width 6 height 7
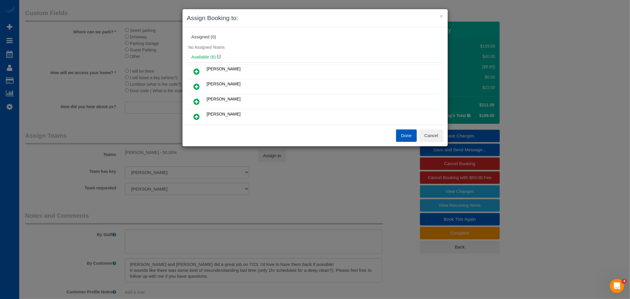
click at [402, 138] on button "Done" at bounding box center [406, 135] width 21 height 12
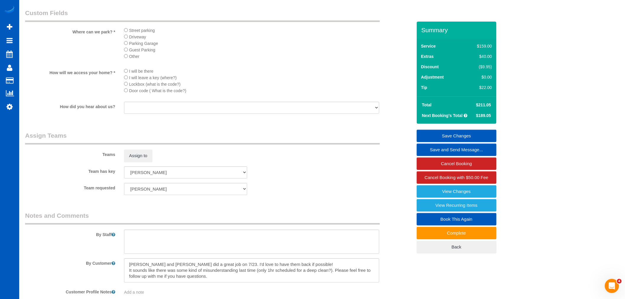
click at [462, 138] on link "Save Changes" at bounding box center [457, 136] width 80 height 12
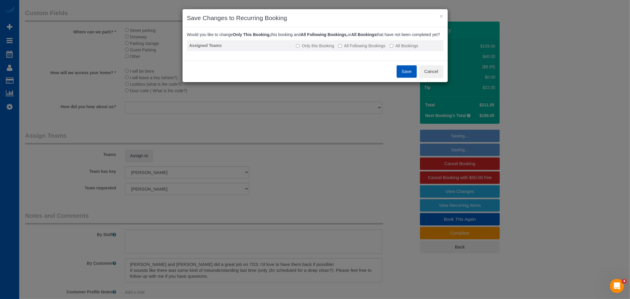
click at [374, 49] on label "All Following Bookings" at bounding box center [361, 46] width 47 height 6
click at [418, 73] on div "Save Cancel" at bounding box center [315, 72] width 265 height 22
click at [406, 74] on button "Save" at bounding box center [407, 71] width 20 height 12
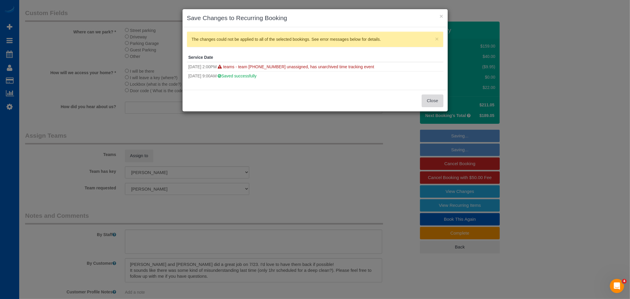
click at [436, 104] on button "Close" at bounding box center [432, 101] width 21 height 12
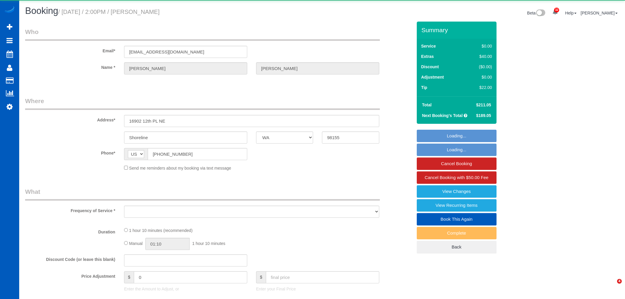
select select "WA"
select select "object:13025"
select select "string:fspay-a357df5f-ee3c-4db3-b8bd-ac8a374918c0"
select select "199"
select select "spot35"
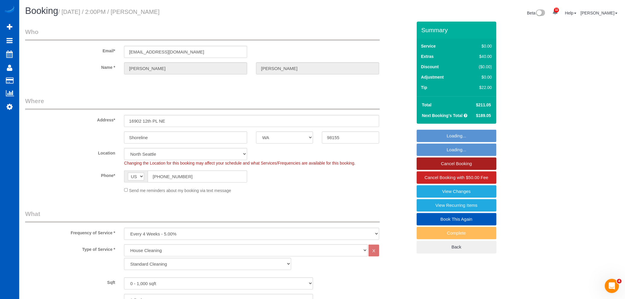
click at [454, 164] on link "Cancel Booking" at bounding box center [457, 163] width 80 height 12
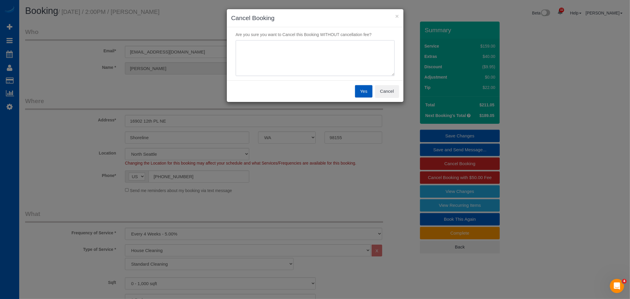
click at [262, 58] on textarea at bounding box center [315, 58] width 159 height 36
type textarea "rescheduled"
click at [362, 96] on button "Yes" at bounding box center [363, 91] width 17 height 12
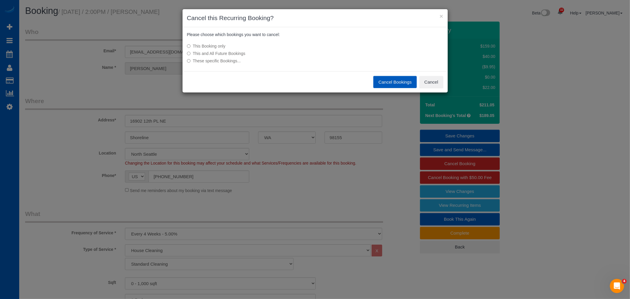
click at [396, 79] on button "Cancel Bookings" at bounding box center [394, 82] width 43 height 12
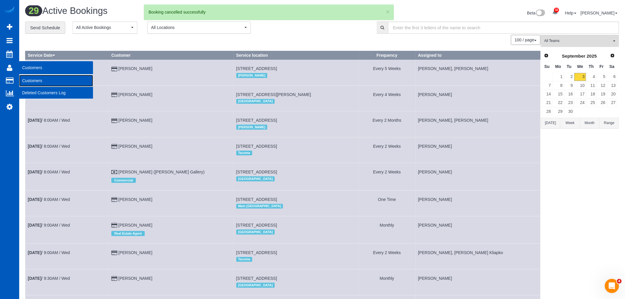
click at [61, 83] on link "Customers" at bounding box center [56, 81] width 74 height 12
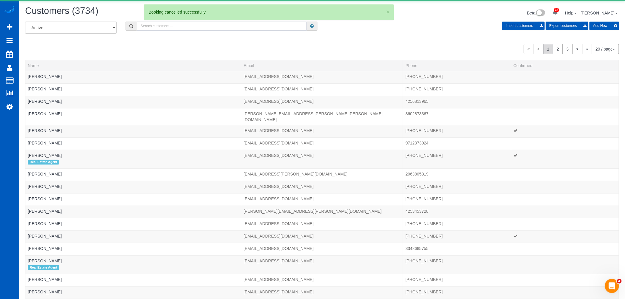
click at [201, 28] on input "text" at bounding box center [222, 26] width 170 height 9
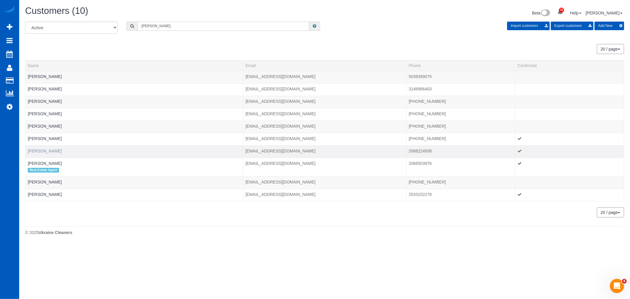
type input "angela"
click at [52, 152] on link "Angela MacDougall" at bounding box center [45, 151] width 34 height 5
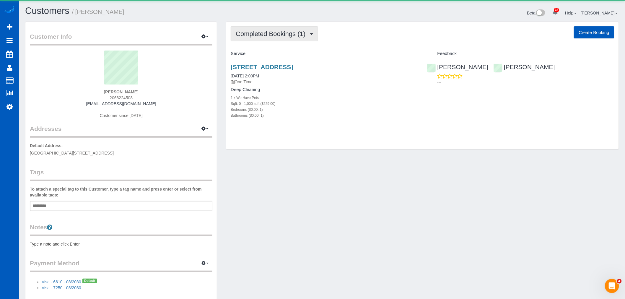
click at [306, 34] on span "Completed Bookings (1)" at bounding box center [272, 33] width 73 height 7
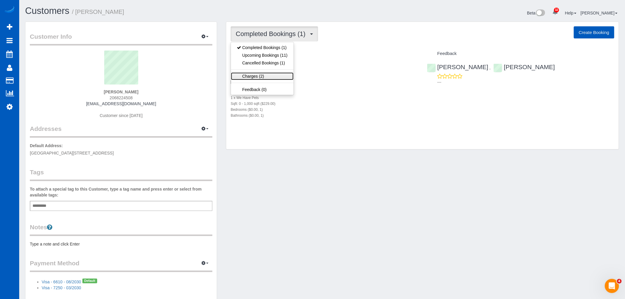
click at [267, 75] on link "Charges (2)" at bounding box center [262, 76] width 62 height 8
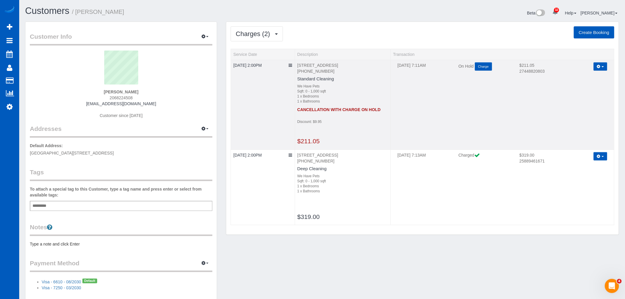
click at [607, 66] on button "button" at bounding box center [601, 66] width 14 height 9
click at [604, 66] on button "button" at bounding box center [601, 66] width 14 height 9
click at [602, 66] on span "button" at bounding box center [603, 66] width 2 height 1
click at [462, 102] on td "09/02/2025 7:11AM On Hold Charge $211.05 27448820803 Refresh" at bounding box center [503, 105] width 224 height 90
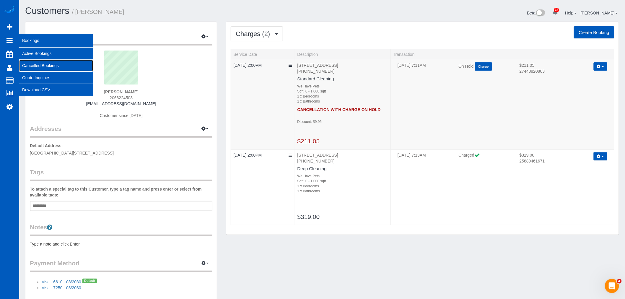
click at [39, 62] on link "Cancelled Bookings" at bounding box center [56, 66] width 74 height 12
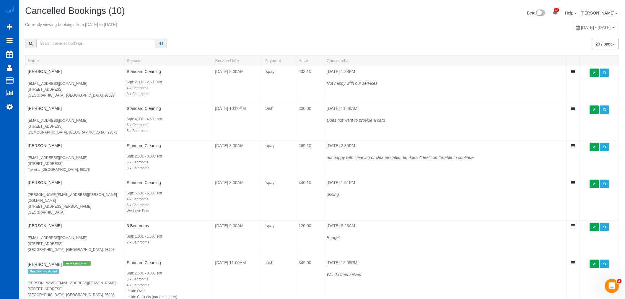
click at [588, 29] on span "September 06, 2025 - September 13, 2025" at bounding box center [596, 27] width 30 height 5
type input "**********"
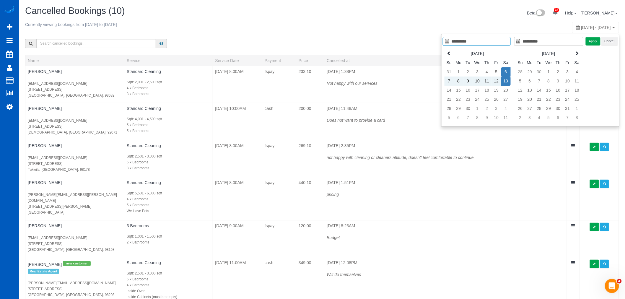
click at [598, 29] on span "September 06, 2025 - September 13, 2025" at bounding box center [596, 27] width 30 height 5
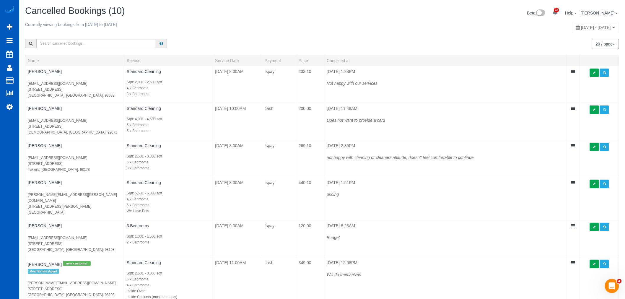
click at [586, 30] on span "September 06, 2025 - September 13, 2025" at bounding box center [596, 27] width 30 height 5
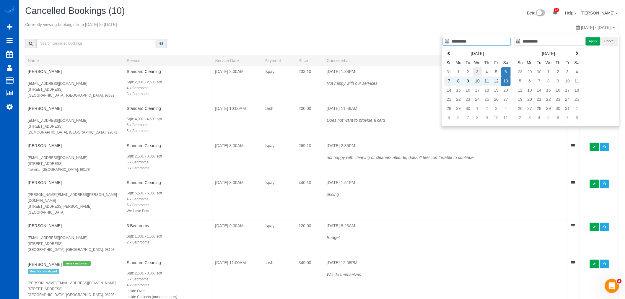
type input "**********"
click at [480, 74] on td "3" at bounding box center [477, 71] width 9 height 9
type input "**********"
click at [480, 74] on td "3" at bounding box center [477, 71] width 9 height 9
type input "**********"
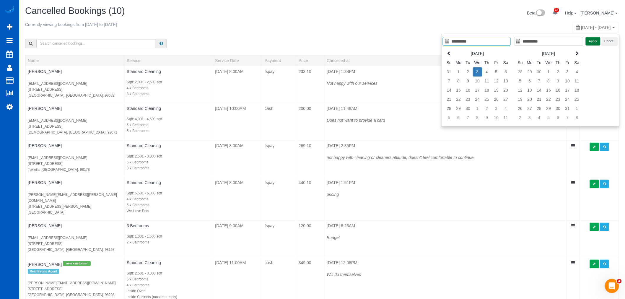
click at [591, 40] on button "Apply" at bounding box center [593, 41] width 15 height 9
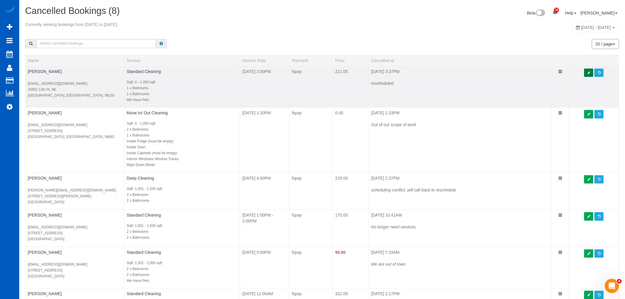
click at [587, 74] on icon at bounding box center [588, 72] width 3 height 3
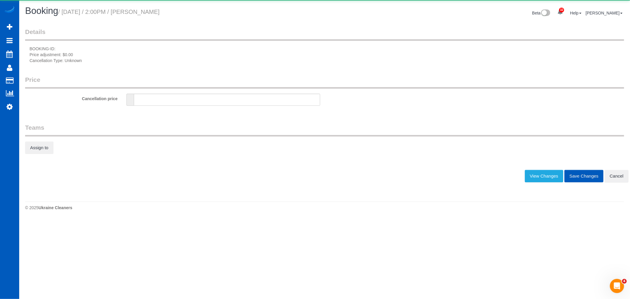
type input "0"
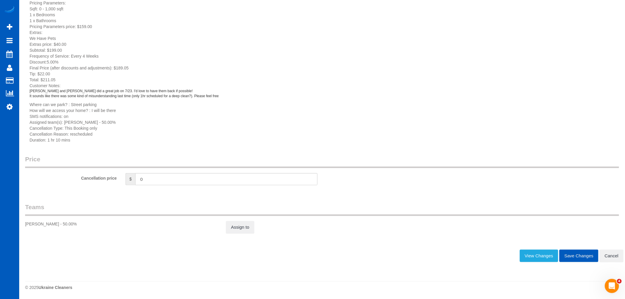
click at [238, 235] on fieldset "Teams Alona Tarasiuk - 50.00% Assign to" at bounding box center [322, 220] width 594 height 35
click at [240, 226] on link "Assign to" at bounding box center [240, 227] width 28 height 12
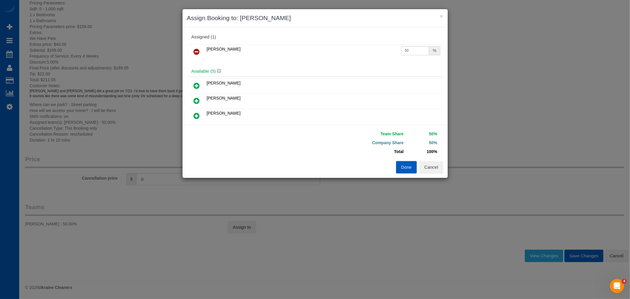
click at [198, 52] on icon at bounding box center [197, 51] width 6 height 7
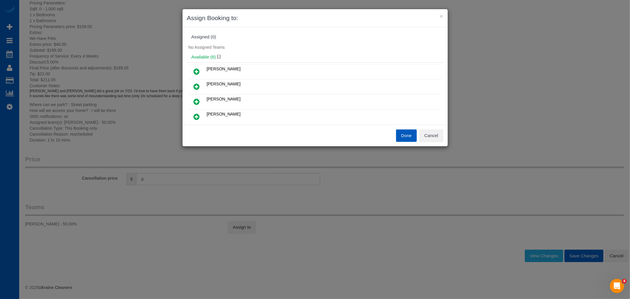
click at [403, 134] on button "Done" at bounding box center [406, 135] width 21 height 12
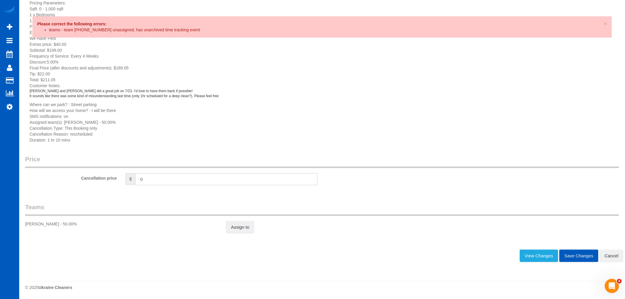
click at [580, 258] on button "Save Changes" at bounding box center [578, 256] width 39 height 12
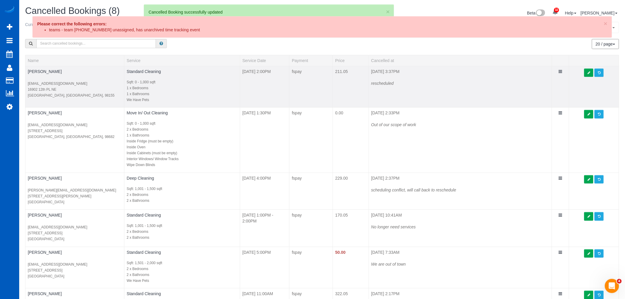
click at [582, 73] on td at bounding box center [594, 87] width 50 height 42
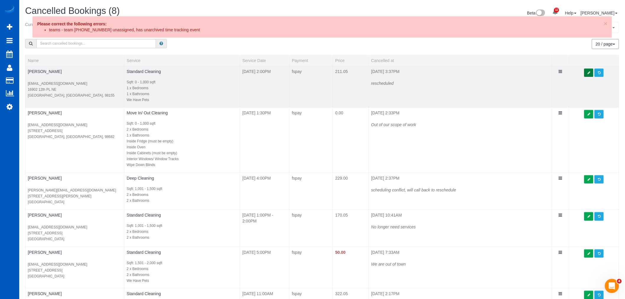
click at [588, 73] on icon at bounding box center [588, 72] width 3 height 3
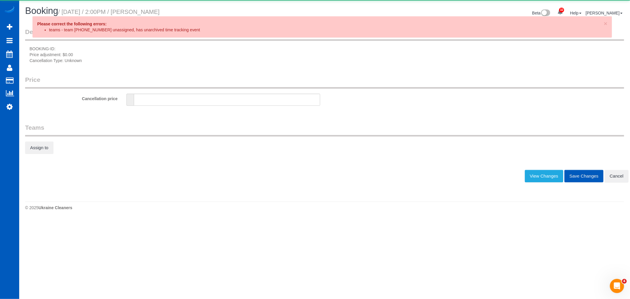
type input "0"
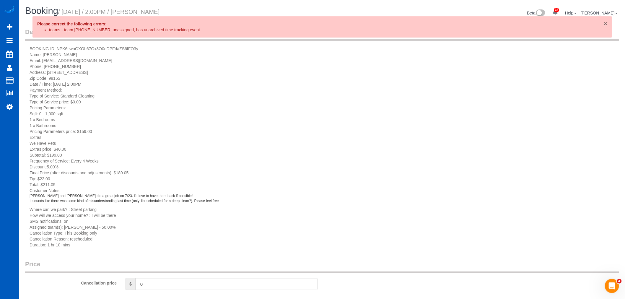
click at [606, 22] on span "×" at bounding box center [606, 23] width 4 height 7
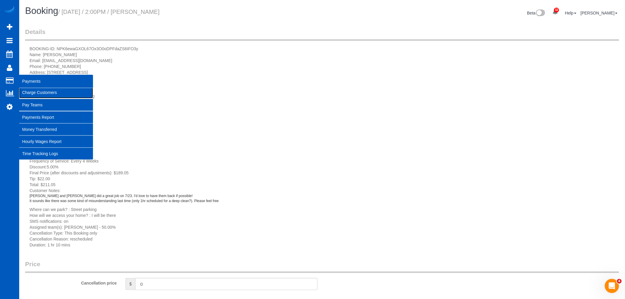
click at [36, 90] on link "Charge Customers" at bounding box center [56, 93] width 74 height 12
select select
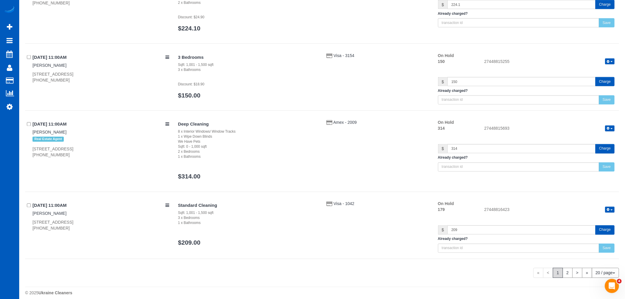
scroll to position [1315, 0]
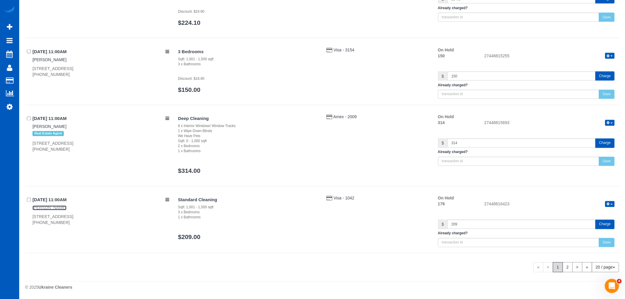
click at [48, 207] on link "[PERSON_NAME]" at bounding box center [49, 208] width 34 height 5
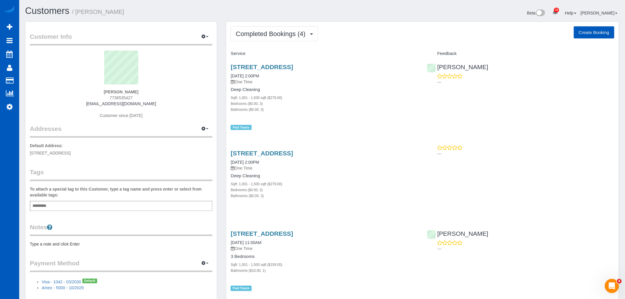
click at [273, 43] on div "Completed Bookings (4) Completed Bookings (4) Upcoming Bookings (1) Cancelled B…" at bounding box center [422, 206] width 392 height 369
click at [280, 38] on button "Completed Bookings (4)" at bounding box center [274, 33] width 87 height 15
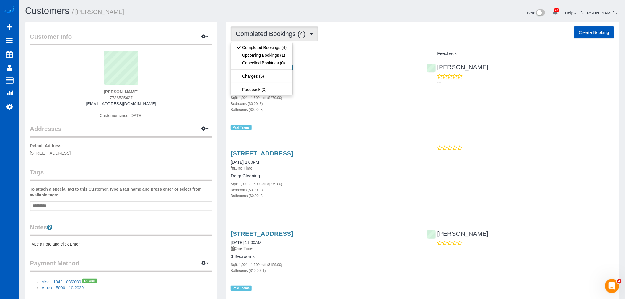
drag, startPoint x: 374, startPoint y: 120, endPoint x: 370, endPoint y: 118, distance: 4.2
click at [374, 120] on div "[STREET_ADDRESS] [DATE] 2:00PM One Time Deep Cleaning Sqft: 1,001 - 1,500 sqft …" at bounding box center [324, 93] width 196 height 71
click at [259, 39] on button "Completed Bookings (4)" at bounding box center [274, 33] width 87 height 15
click at [250, 56] on link "Upcoming Bookings (1)" at bounding box center [261, 55] width 61 height 8
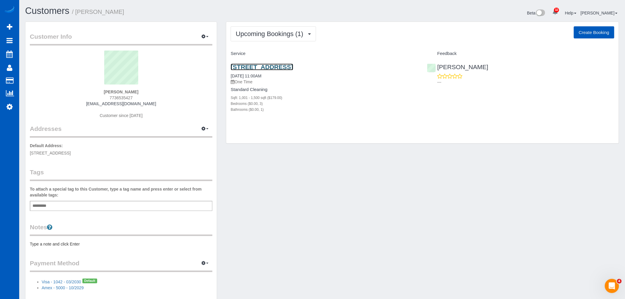
click at [248, 64] on link "[STREET_ADDRESS]" at bounding box center [262, 66] width 62 height 7
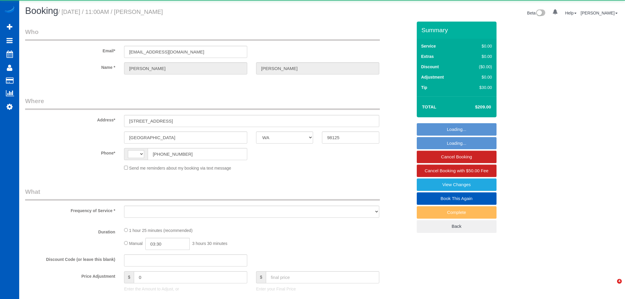
select select "WA"
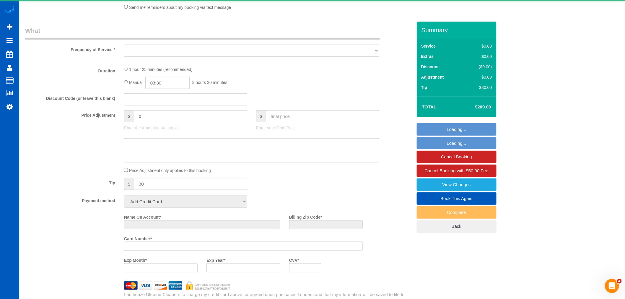
select select "string:[GEOGRAPHIC_DATA]"
select select "object:1262"
select select "string:fspay-8769a4e3-e04e-4d6d-bfb3-ca23dd8db4a3"
select select "199"
select select "1001"
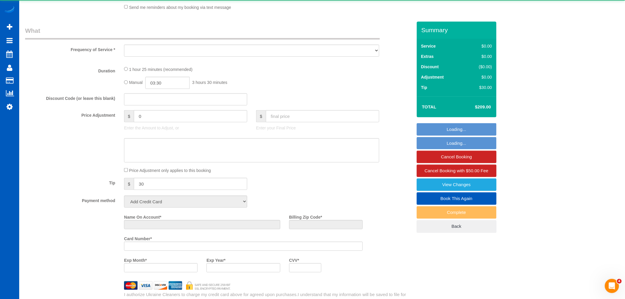
select select "3"
select select "spot1"
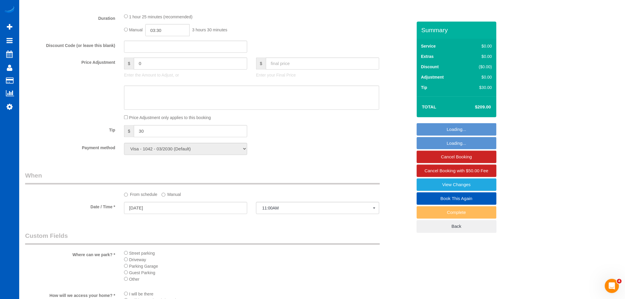
scroll to position [426, 0]
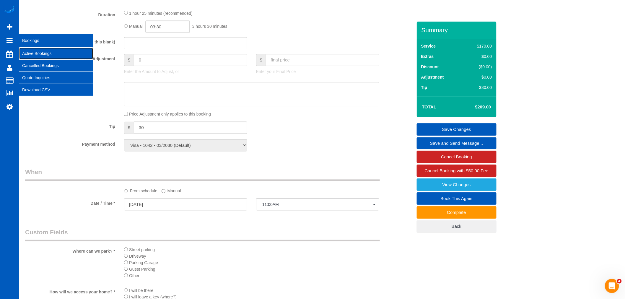
click at [40, 51] on link "Active Bookings" at bounding box center [56, 54] width 74 height 12
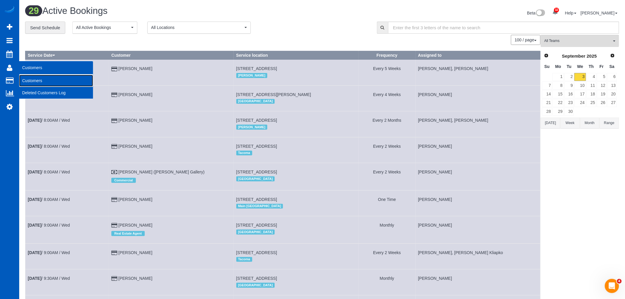
drag, startPoint x: 36, startPoint y: 82, endPoint x: 65, endPoint y: 68, distance: 31.8
click at [36, 82] on link "Customers" at bounding box center [56, 81] width 74 height 12
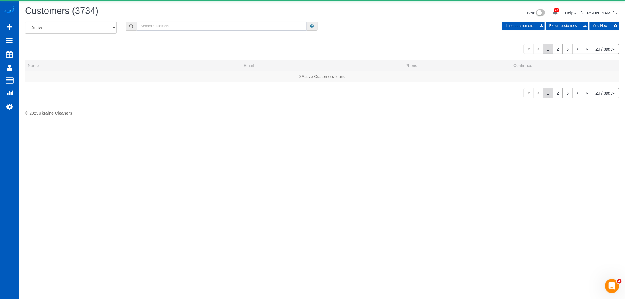
click at [173, 25] on input "text" at bounding box center [222, 26] width 170 height 9
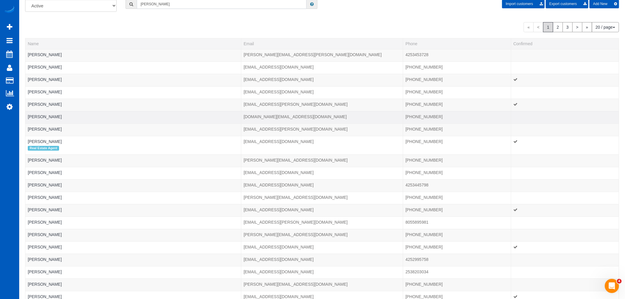
scroll to position [5, 0]
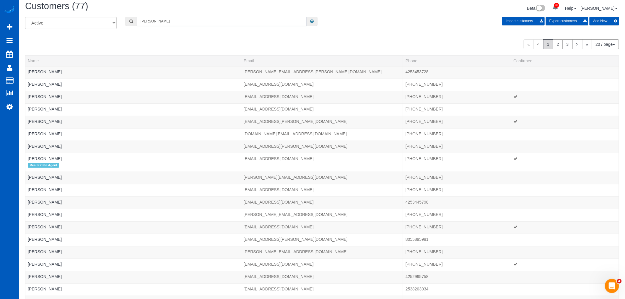
click at [176, 25] on input "[PERSON_NAME]" at bounding box center [222, 21] width 170 height 9
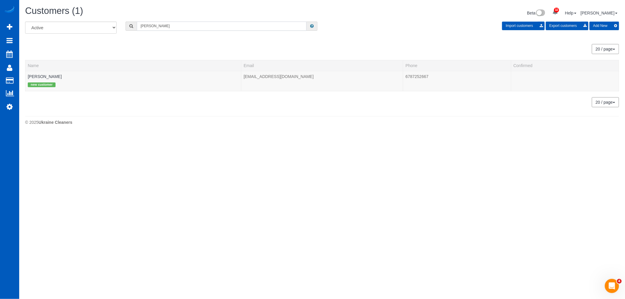
scroll to position [0, 0]
type input "[PERSON_NAME]"
click at [54, 77] on link "[PERSON_NAME]" at bounding box center [45, 76] width 34 height 5
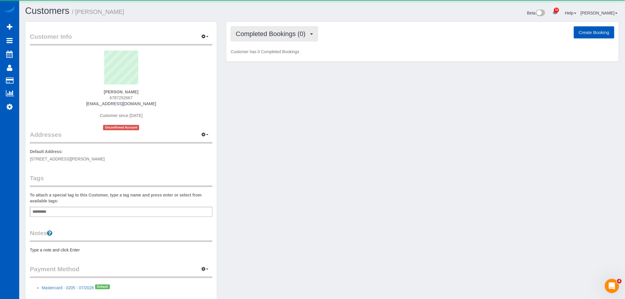
click at [291, 35] on span "Completed Bookings (0)" at bounding box center [272, 33] width 73 height 7
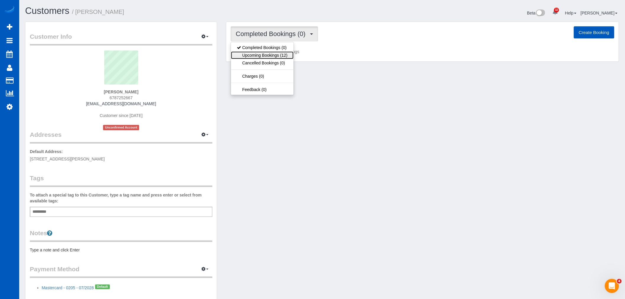
click at [289, 55] on link "Upcoming Bookings (12)" at bounding box center [262, 55] width 62 height 8
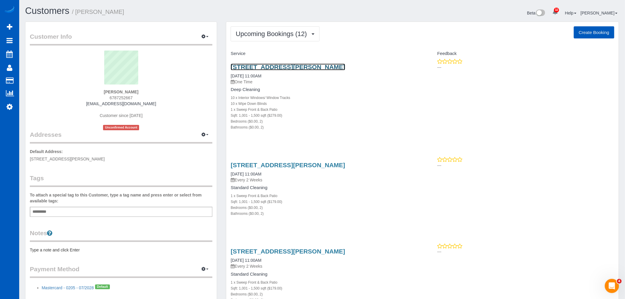
click at [263, 68] on link "[STREET_ADDRESS][PERSON_NAME]" at bounding box center [288, 66] width 114 height 7
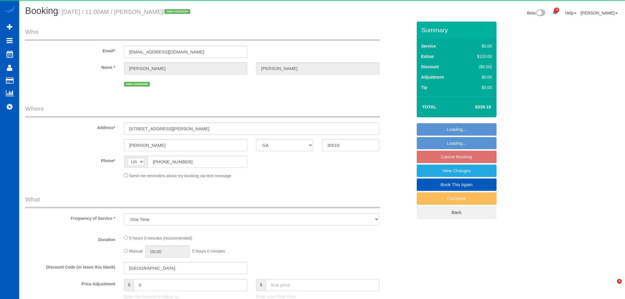
select select "GA"
select select "object:1082"
select select "199"
select select "1001"
select select "2"
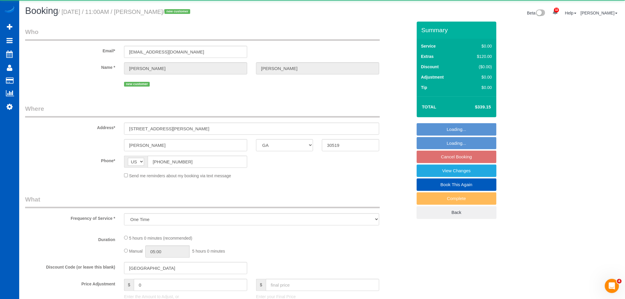
select select "2"
select select "spot1"
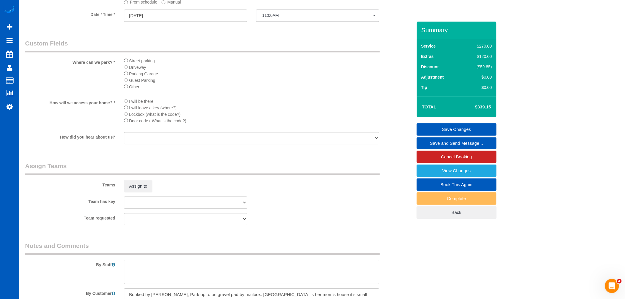
scroll to position [722, 0]
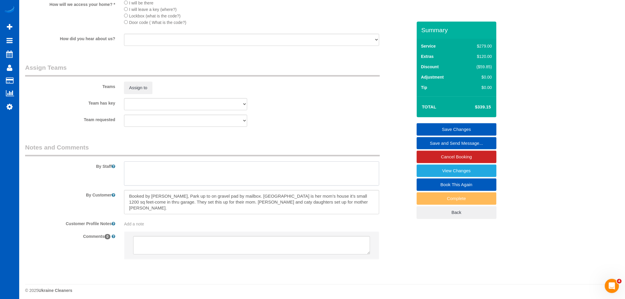
click at [164, 181] on textarea at bounding box center [251, 173] width 255 height 24
paste textarea "but toilet paper can be flushed down the toilet due to septic tank"
type textarea "but toilet paper can be flushed down the toilet due to septic tank"
click at [478, 127] on link "Save Changes" at bounding box center [457, 129] width 80 height 12
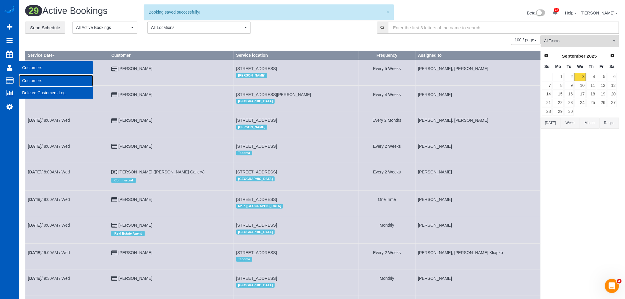
click at [35, 80] on link "Customers" at bounding box center [56, 81] width 74 height 12
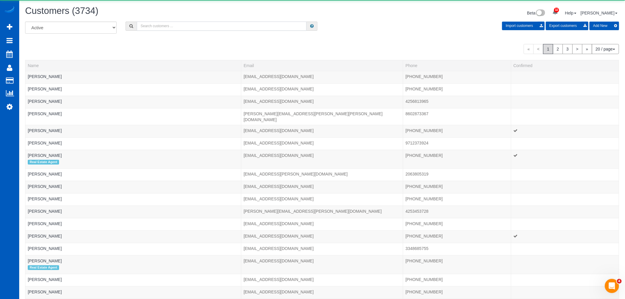
click at [178, 27] on input "text" at bounding box center [222, 26] width 170 height 9
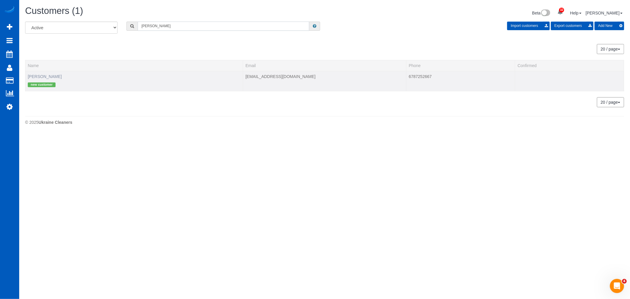
type input "mary leve"
click at [50, 78] on link "Mary Leventhal" at bounding box center [45, 76] width 34 height 5
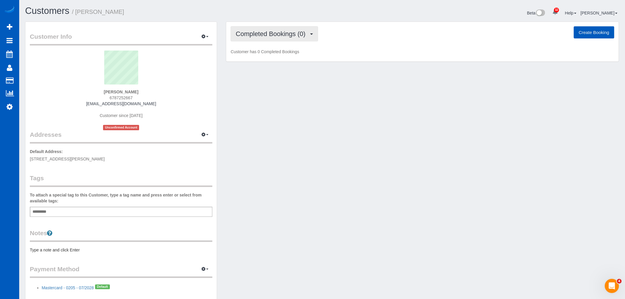
click at [303, 32] on span "Completed Bookings (0)" at bounding box center [272, 33] width 73 height 7
click at [278, 52] on link "Upcoming Bookings (12)" at bounding box center [262, 55] width 62 height 8
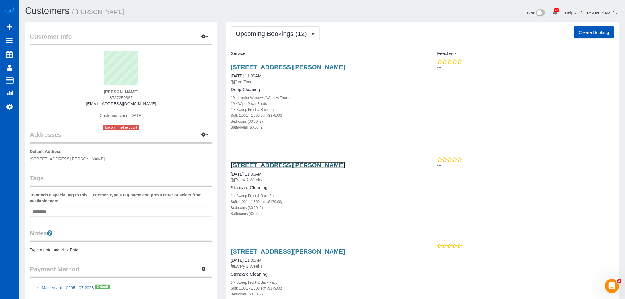
click at [253, 163] on link "3475 Marion Ct, Buford, GA 30519" at bounding box center [288, 165] width 114 height 7
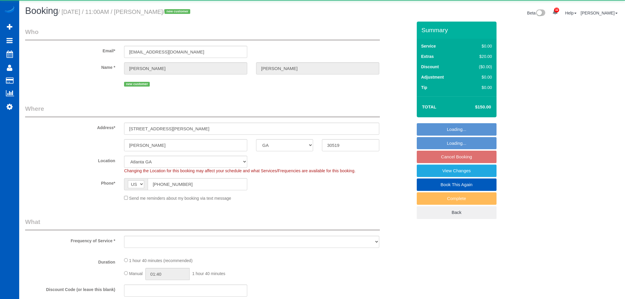
select select "GA"
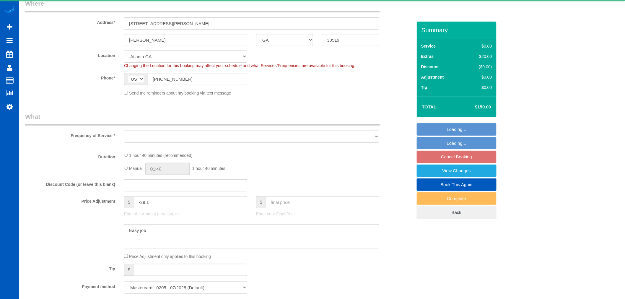
select select "object:917"
select select "199"
select select "1001"
select select "2"
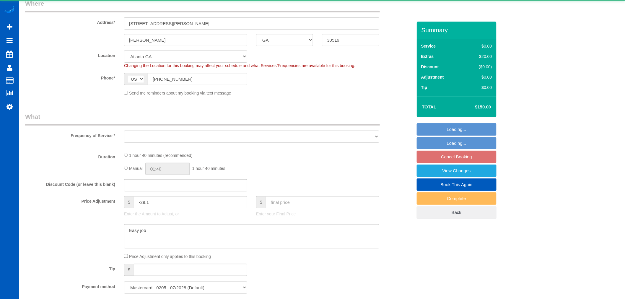
select select "spot1"
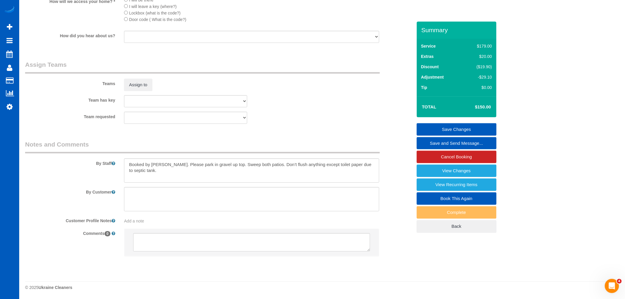
scroll to position [733, 0]
click at [176, 190] on textarea at bounding box center [251, 199] width 255 height 24
paste textarea "but toilet paper can be flushed down the toilet due to septic tank"
type textarea "but toilet paper can be flushed down the toilet due to septic tank"
drag, startPoint x: 271, startPoint y: 197, endPoint x: -36, endPoint y: 178, distance: 307.4
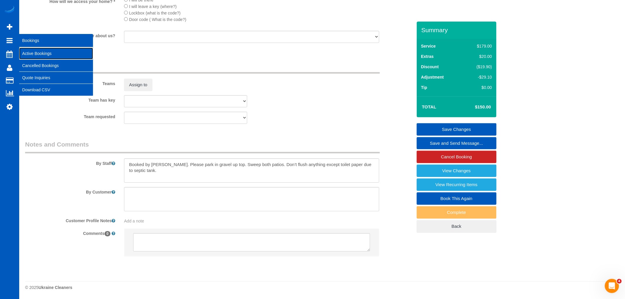
click at [32, 54] on link "Active Bookings" at bounding box center [56, 54] width 74 height 12
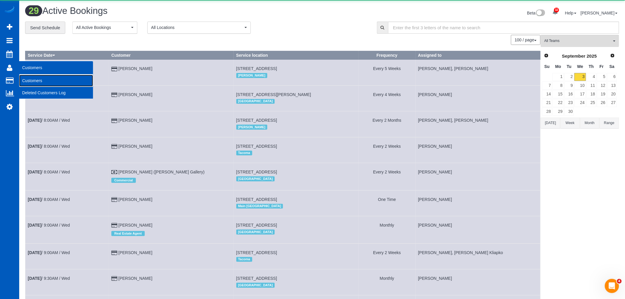
click at [36, 77] on link "Customers" at bounding box center [56, 81] width 74 height 12
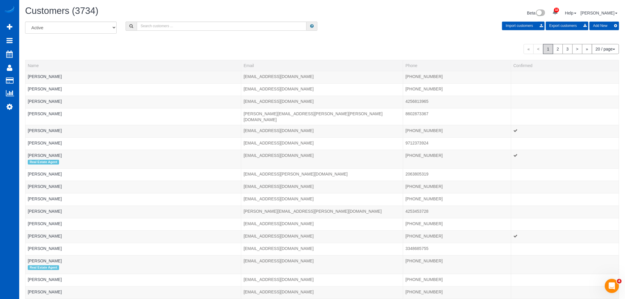
drag, startPoint x: 157, startPoint y: 36, endPoint x: 164, endPoint y: 34, distance: 7.9
click at [158, 35] on div "All Active Archived Import customers Export customers Add New" at bounding box center [322, 30] width 603 height 17
drag, startPoint x: 168, startPoint y: 34, endPoint x: 170, endPoint y: 30, distance: 4.6
click at [170, 32] on div "All Active Archived Import customers Export customers Add New" at bounding box center [322, 30] width 603 height 17
click at [170, 30] on input "text" at bounding box center [222, 26] width 170 height 9
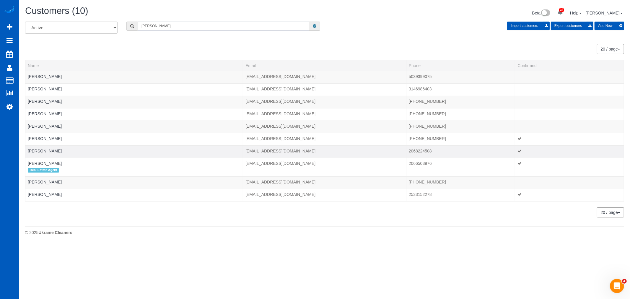
type input "angela"
click at [67, 151] on td "[PERSON_NAME]" at bounding box center [134, 151] width 218 height 12
click at [60, 150] on link "[PERSON_NAME]" at bounding box center [45, 151] width 34 height 5
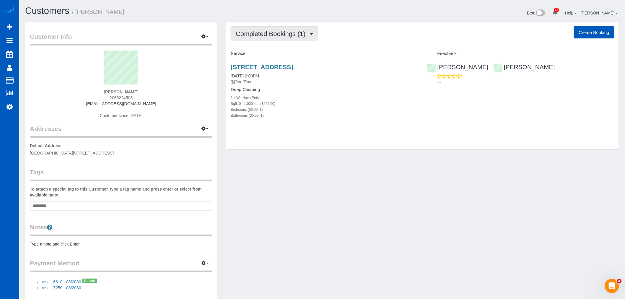
click at [282, 38] on button "Completed Bookings (1)" at bounding box center [274, 33] width 87 height 15
click at [272, 54] on link "Upcoming Bookings (11)" at bounding box center [262, 55] width 62 height 8
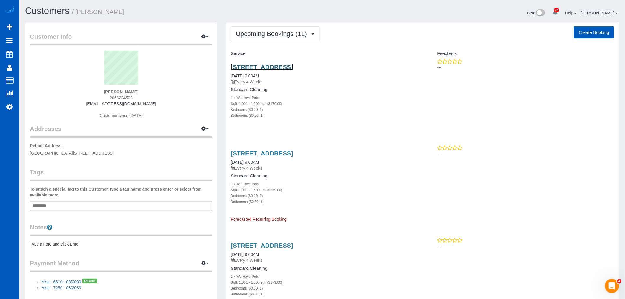
click at [271, 67] on link "[STREET_ADDRESS]" at bounding box center [262, 66] width 62 height 7
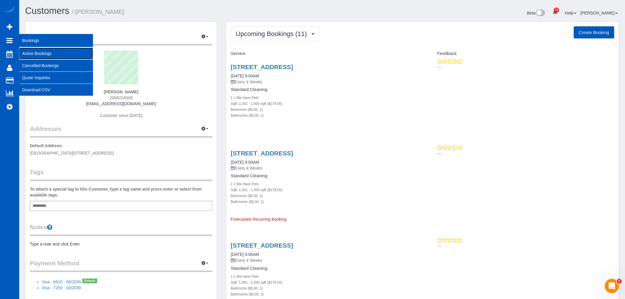
click at [40, 51] on link "Active Bookings" at bounding box center [56, 54] width 74 height 12
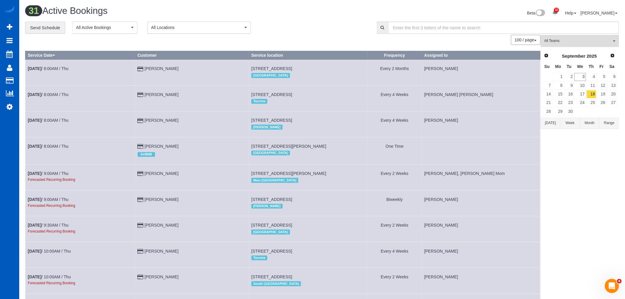
click at [577, 45] on button "All Teams" at bounding box center [580, 41] width 78 height 12
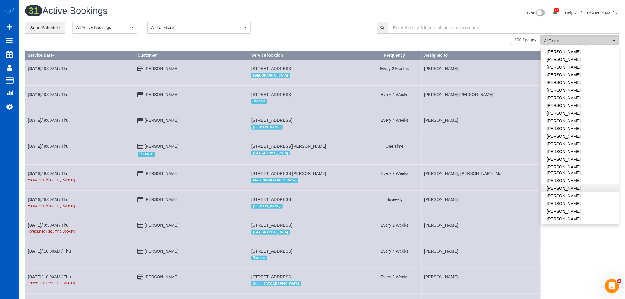
scroll to position [164, 0]
click at [568, 140] on link "[PERSON_NAME]" at bounding box center [580, 144] width 78 height 8
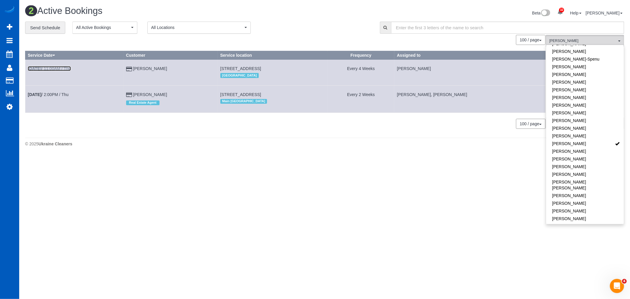
click at [66, 66] on link "Sep 18th / 11:00AM / Thu" at bounding box center [49, 68] width 43 height 5
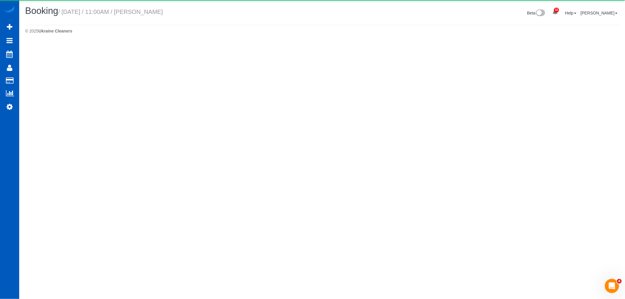
select select "WA"
select select "2501"
select select "3"
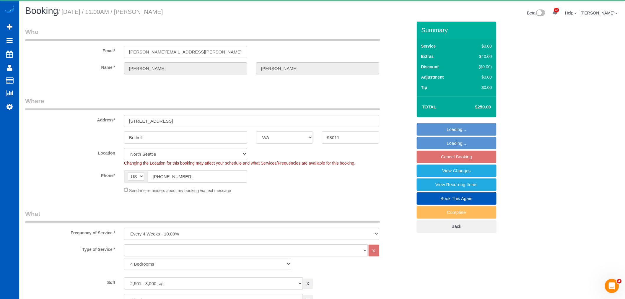
select select "object:4430"
select select "2501"
select select "3"
select select "spot17"
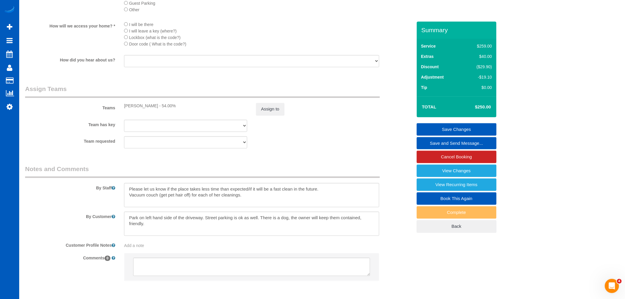
scroll to position [591, 0]
click at [271, 114] on button "Assign to" at bounding box center [270, 108] width 28 height 12
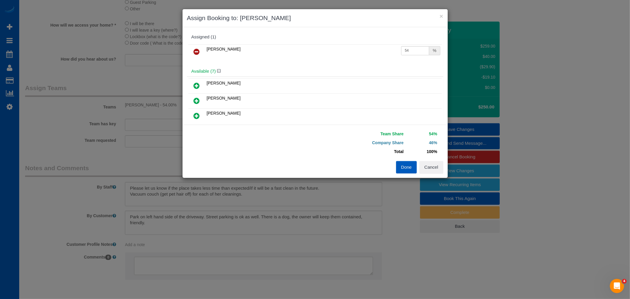
click at [195, 83] on icon at bounding box center [197, 85] width 6 height 7
drag, startPoint x: 400, startPoint y: 52, endPoint x: 413, endPoint y: 52, distance: 13.9
click at [413, 52] on input "25" at bounding box center [415, 50] width 28 height 9
type input "27"
drag, startPoint x: 393, startPoint y: 64, endPoint x: 364, endPoint y: 62, distance: 29.3
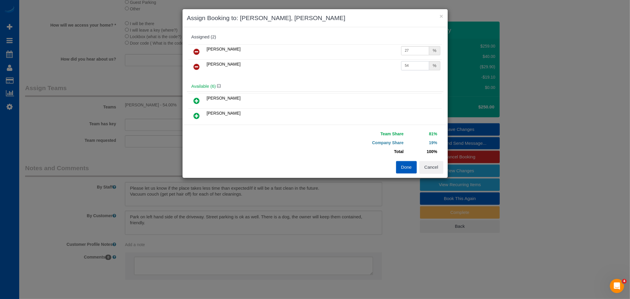
click at [364, 62] on tr "Mariia Maherovska 54 %" at bounding box center [314, 66] width 253 height 15
type input "27"
click at [403, 164] on button "Done" at bounding box center [406, 167] width 21 height 12
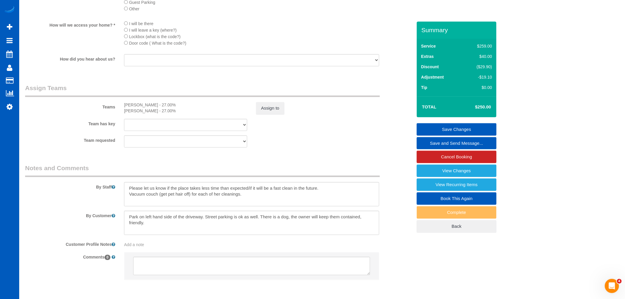
click at [449, 128] on link "Save Changes" at bounding box center [457, 129] width 80 height 12
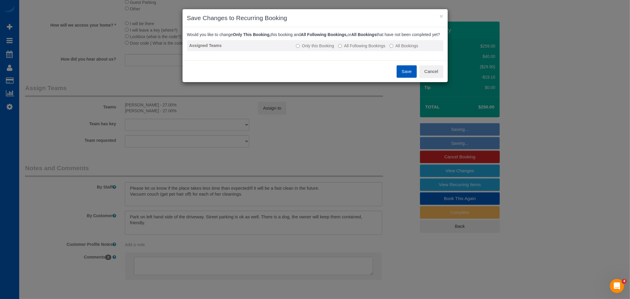
click at [372, 47] on td "Only this Booking All Following Bookings All Bookings" at bounding box center [368, 45] width 149 height 11
click at [372, 49] on label "All Following Bookings" at bounding box center [361, 46] width 47 height 6
click at [401, 78] on button "Save" at bounding box center [407, 71] width 20 height 12
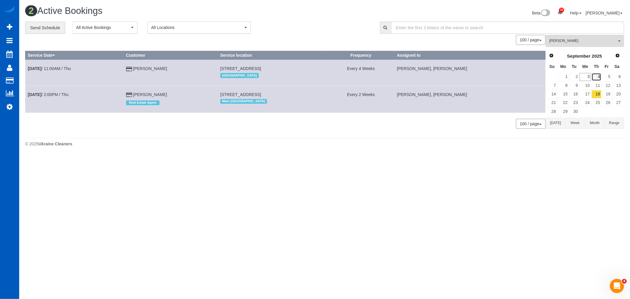
click at [592, 77] on link "4" at bounding box center [597, 77] width 10 height 8
click at [57, 96] on link "Sep 4th / 2:00PM / Thu" at bounding box center [48, 94] width 41 height 5
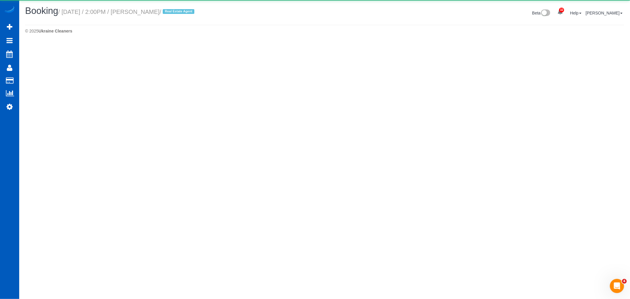
select select "WA"
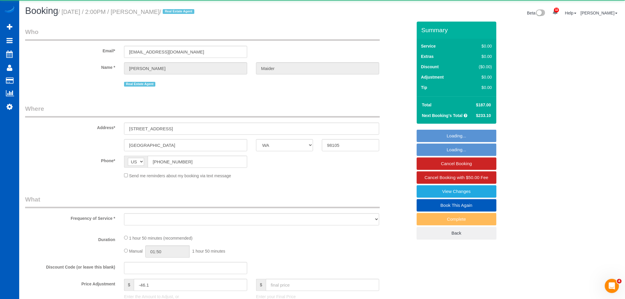
select select "object:5754"
select select "string:fspay-3898e069-553c-411a-94fd-02dbfeec22ae"
select select "199"
select select "spot32"
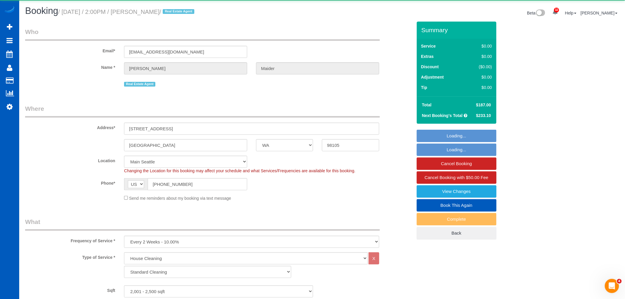
select select "2001"
select select "3"
select select "2"
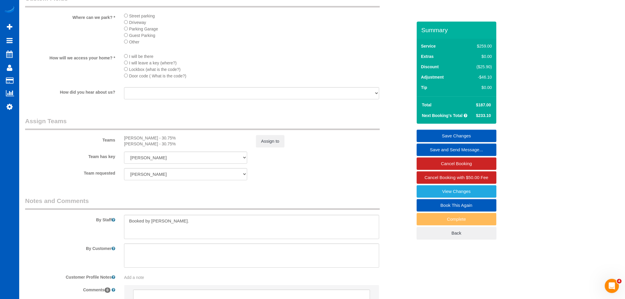
scroll to position [722, 0]
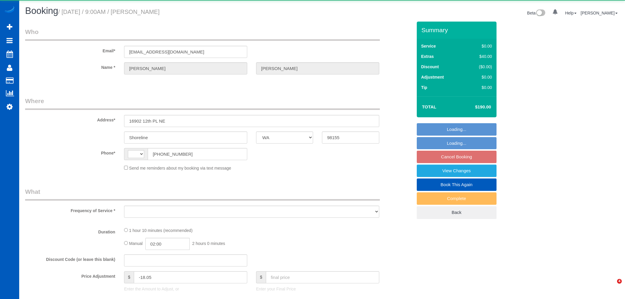
select select "WA"
select select "string:[GEOGRAPHIC_DATA]"
select select "object:1014"
select select "string:fspay-a357df5f-ee3c-4db3-b8bd-ac8a374918c0"
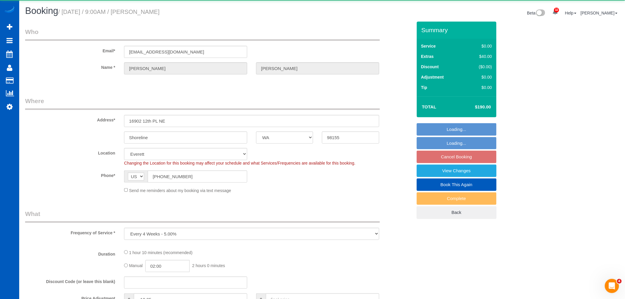
select select "199"
select select "1001"
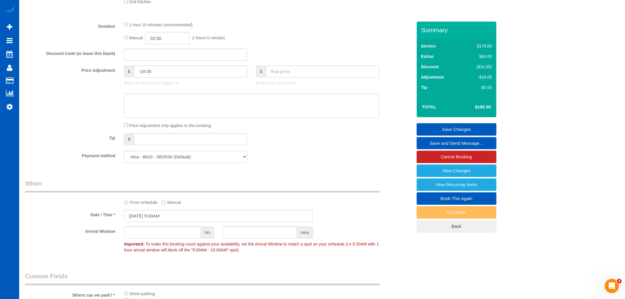
scroll to position [426, 0]
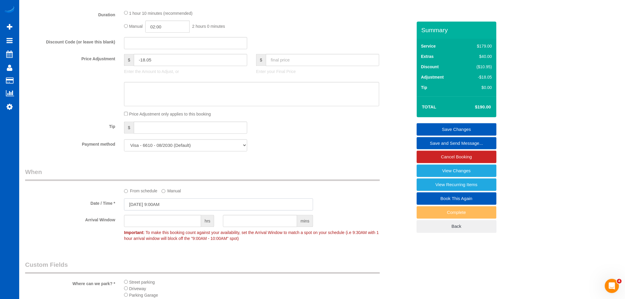
click at [139, 206] on input "[DATE] 9:00AM" at bounding box center [218, 204] width 189 height 12
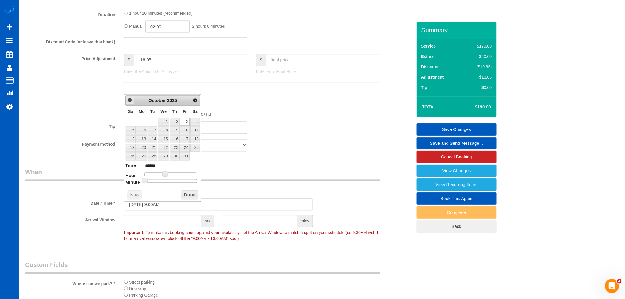
click at [131, 102] on span "Prev" at bounding box center [130, 100] width 5 height 5
click at [185, 122] on link "5" at bounding box center [184, 122] width 9 height 8
type input "[DATE] 9:00AM"
click at [282, 168] on div "Who Email* [EMAIL_ADDRESS][DOMAIN_NAME] Name * [PERSON_NAME][GEOGRAPHIC_DATA] W…" at bounding box center [219, 98] width 396 height 1006
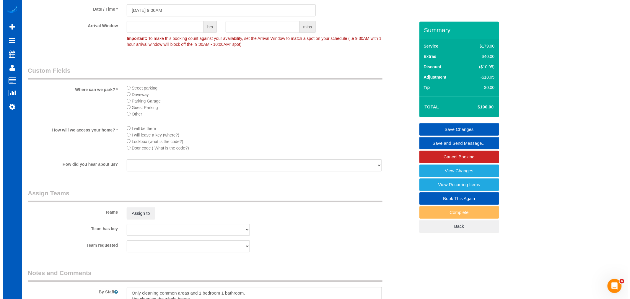
scroll to position [656, 0]
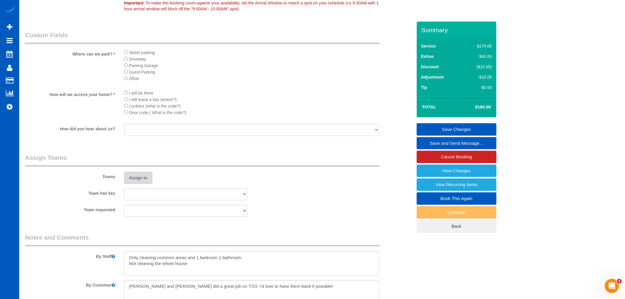
click at [137, 184] on button "Assign to" at bounding box center [138, 178] width 28 height 12
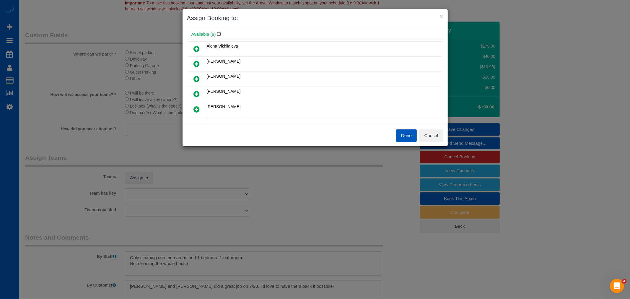
scroll to position [33, 0]
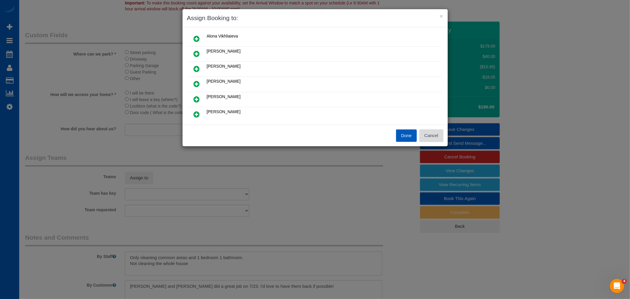
click at [435, 137] on button "Cancel" at bounding box center [431, 135] width 24 height 12
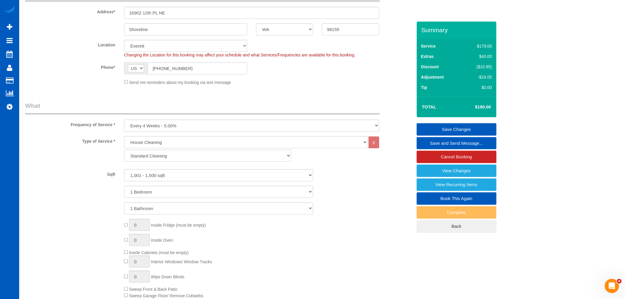
scroll to position [66, 0]
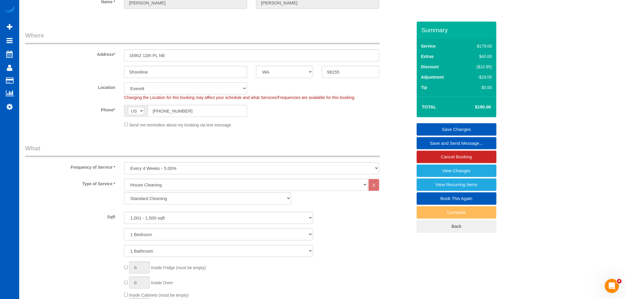
click at [149, 90] on select "North [GEOGRAPHIC_DATA] [GEOGRAPHIC_DATA] [GEOGRAPHIC_DATA] [GEOGRAPHIC_DATA] […" at bounding box center [185, 88] width 123 height 12
click at [124, 82] on select "North [GEOGRAPHIC_DATA] [GEOGRAPHIC_DATA] [GEOGRAPHIC_DATA] [GEOGRAPHIC_DATA] […" at bounding box center [185, 88] width 123 height 12
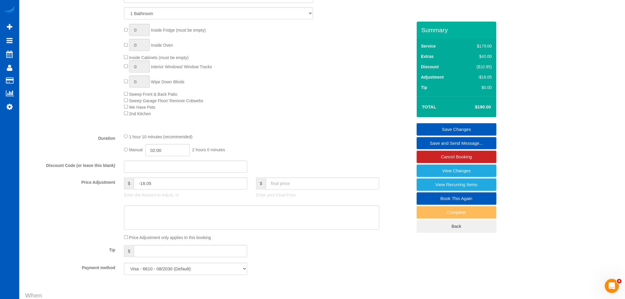
scroll to position [295, 0]
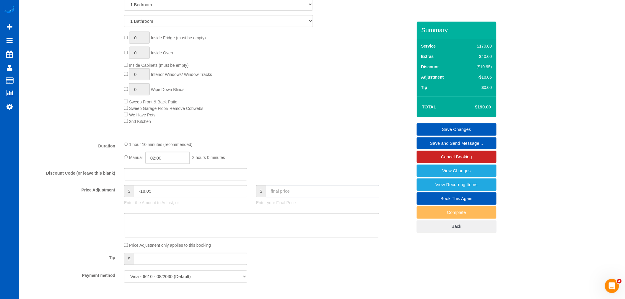
click at [278, 197] on input "text" at bounding box center [322, 191] width 113 height 12
type input "212"
type input "3.95"
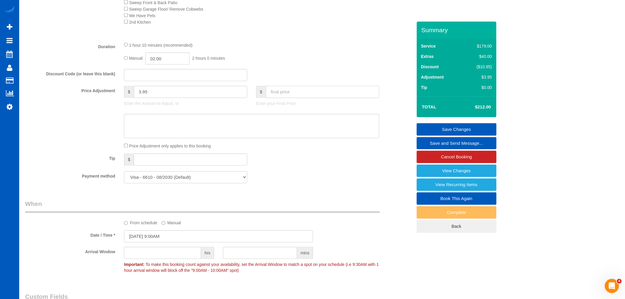
scroll to position [394, 0]
click at [180, 162] on input "text" at bounding box center [190, 160] width 113 height 12
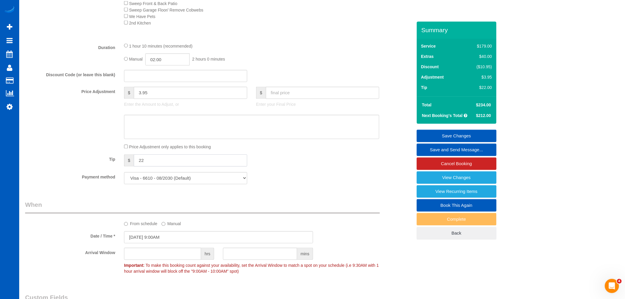
type input "22"
click at [289, 93] on input "text" at bounding box center [322, 93] width 113 height 12
type input "212"
type input "-18.05"
click at [289, 168] on div "Tip $ 22" at bounding box center [219, 160] width 396 height 13
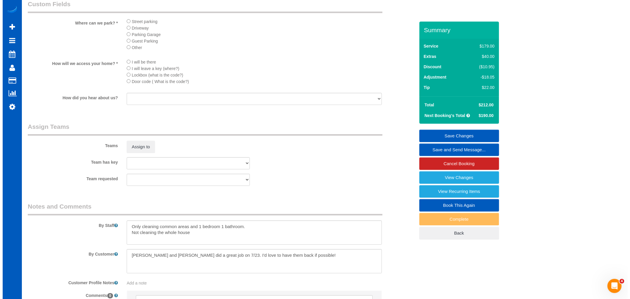
scroll to position [722, 0]
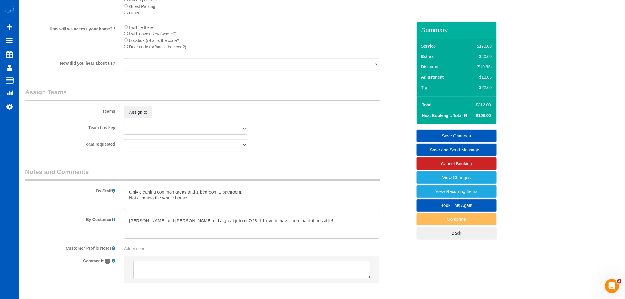
click at [144, 126] on sui-booking-teams "Teams Assign to Team has key [PERSON_NAME] Alona Vikhliaieva [PERSON_NAME] [PER…" at bounding box center [218, 120] width 387 height 64
click at [144, 118] on button "Assign to" at bounding box center [138, 112] width 28 height 12
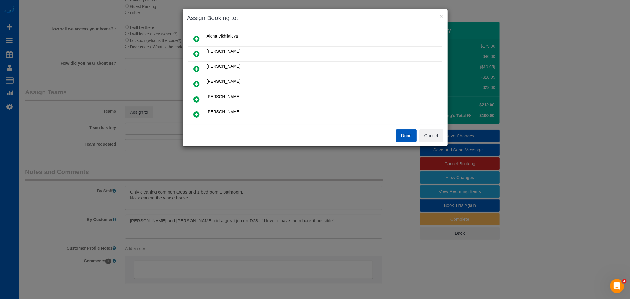
click at [197, 97] on icon at bounding box center [197, 99] width 6 height 7
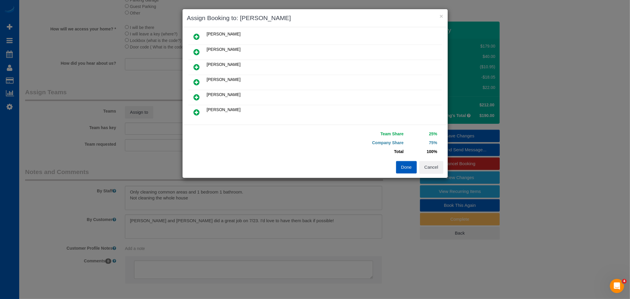
click at [197, 112] on icon at bounding box center [197, 112] width 6 height 7
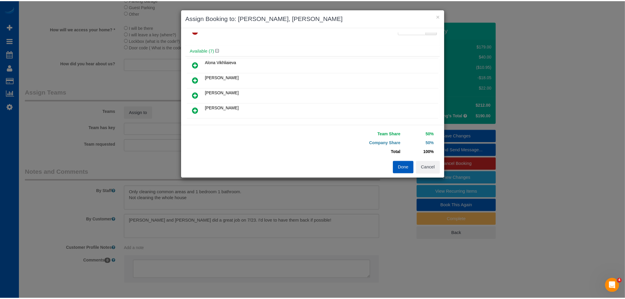
scroll to position [0, 0]
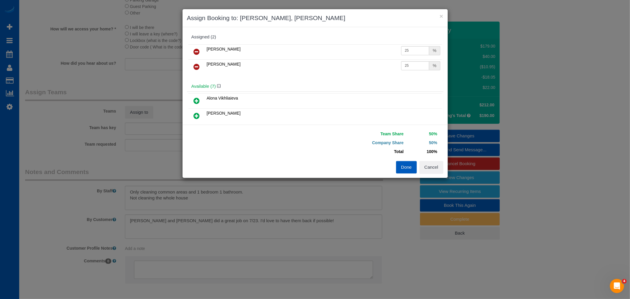
click at [405, 169] on button "Done" at bounding box center [406, 167] width 21 height 12
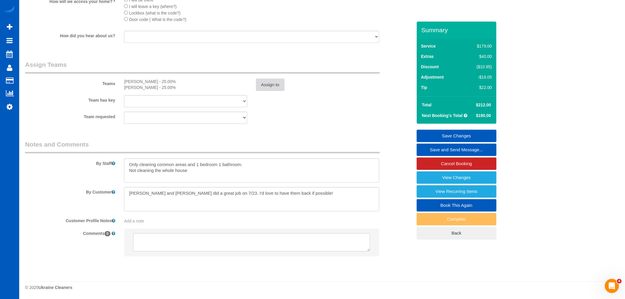
scroll to position [757, 0]
click at [460, 136] on link "Save Changes" at bounding box center [457, 136] width 80 height 12
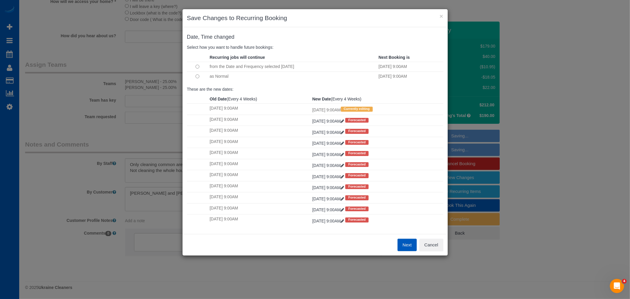
click at [406, 245] on button "Next" at bounding box center [406, 245] width 19 height 12
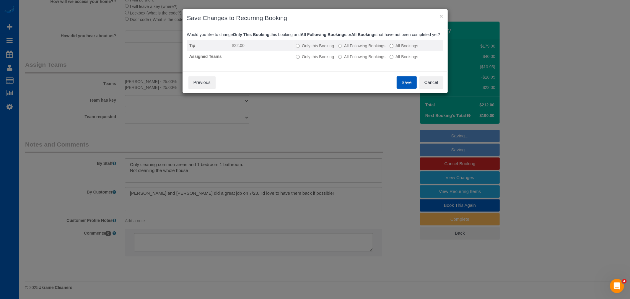
click at [362, 49] on label "All Following Bookings" at bounding box center [361, 46] width 47 height 6
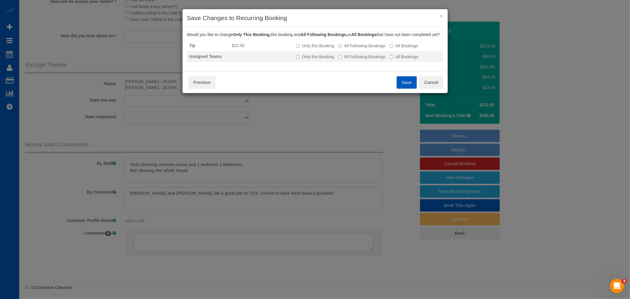
click at [361, 58] on label "All Following Bookings" at bounding box center [361, 57] width 47 height 6
click at [408, 89] on button "Save" at bounding box center [407, 82] width 20 height 12
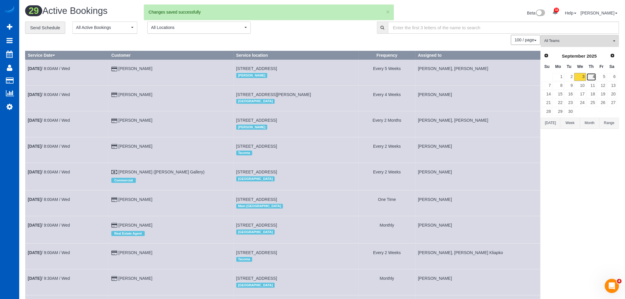
click at [594, 75] on link "4" at bounding box center [592, 77] width 10 height 8
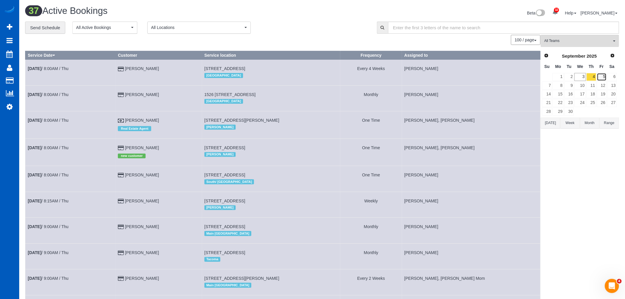
click at [605, 76] on link "5" at bounding box center [602, 77] width 10 height 8
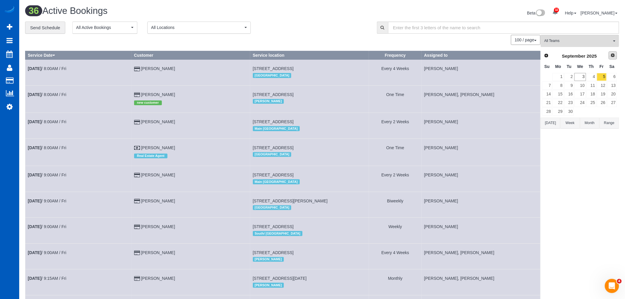
click at [612, 56] on span "Next" at bounding box center [612, 55] width 5 height 5
click at [602, 79] on link "3" at bounding box center [602, 77] width 10 height 8
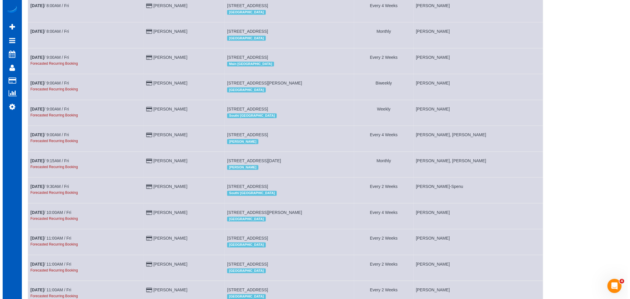
scroll to position [143, 0]
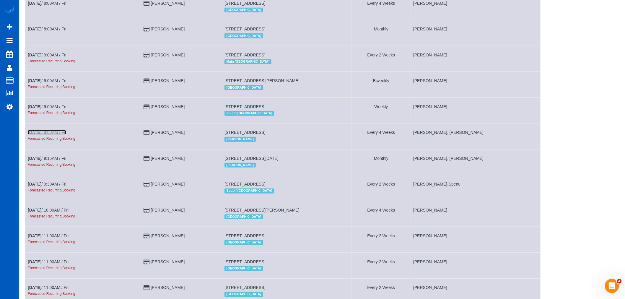
click at [51, 135] on link "[DATE] 9:00AM / Fri" at bounding box center [47, 132] width 38 height 5
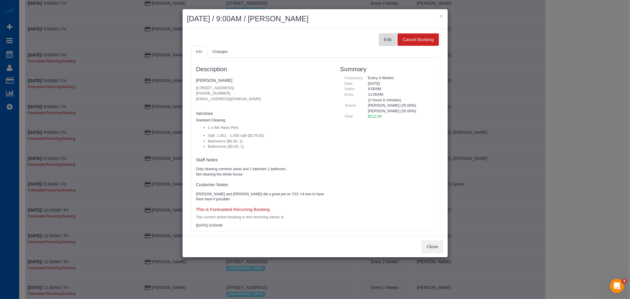
click at [379, 38] on button "Edit" at bounding box center [388, 39] width 18 height 12
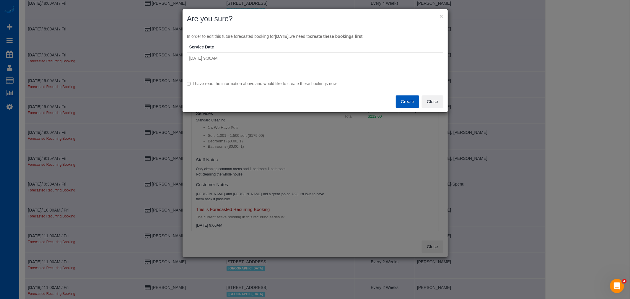
click at [224, 82] on label "I have read the information above and would like to create these bookings now." at bounding box center [315, 84] width 256 height 6
click at [405, 102] on button "Create" at bounding box center [407, 101] width 23 height 12
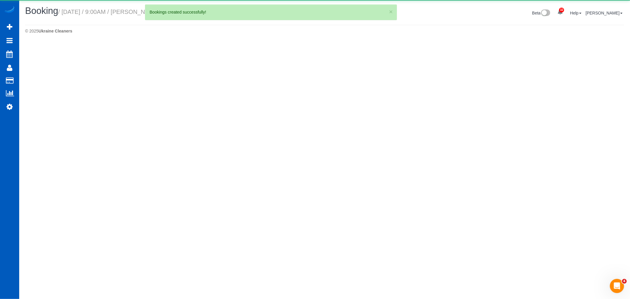
select select "WA"
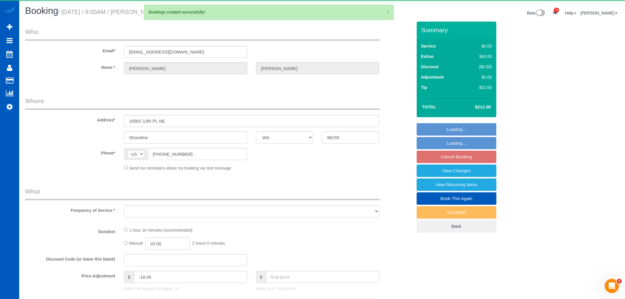
select select "object:5141"
select select "string:fspay-a357df5f-ee3c-4db3-b8bd-ac8a374918c0"
select select "199"
select select "1001"
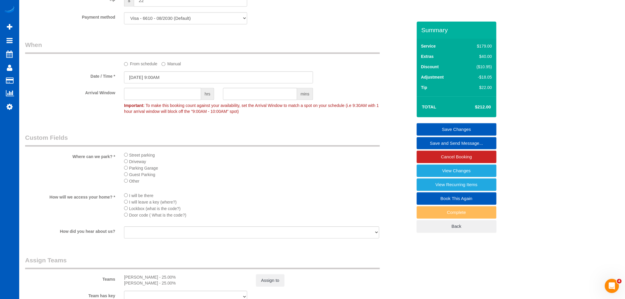
scroll to position [558, 0]
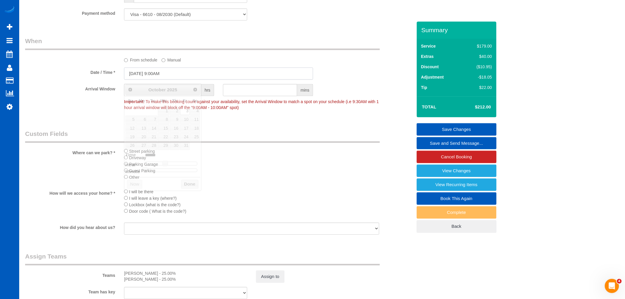
click at [150, 77] on input "[DATE] 9:00AM" at bounding box center [218, 73] width 189 height 12
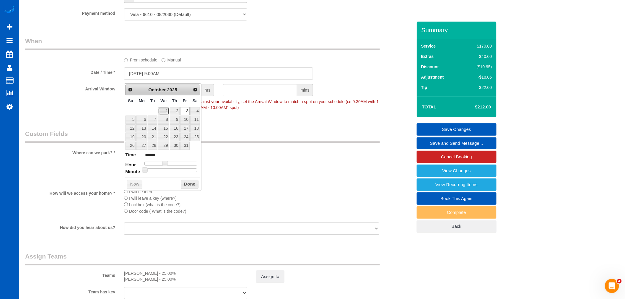
click at [165, 114] on link "1" at bounding box center [163, 111] width 11 height 8
type input "[DATE] 10:00AM"
type input "*******"
type input "[DATE] 11:00AM"
type input "*******"
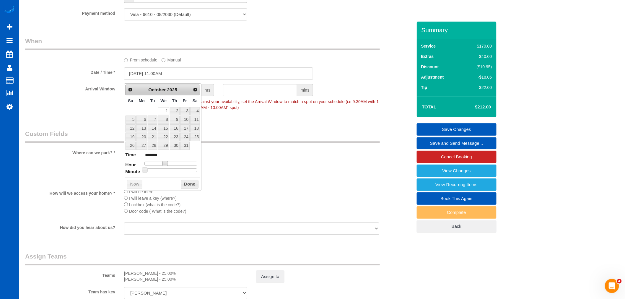
type input "[DATE] 12:00PM"
type input "*******"
type input "[DATE] 1:00PM"
type input "******"
type input "[DATE] 2:00PM"
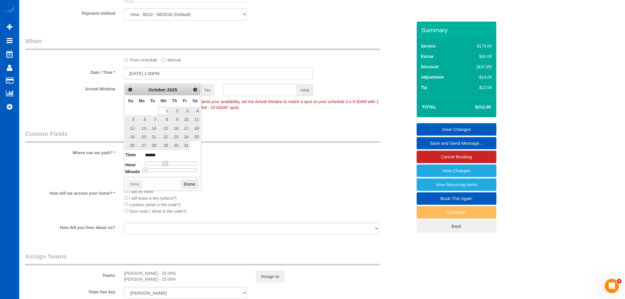
type input "******"
type input "[DATE] 3:00PM"
type input "******"
type input "[DATE] 4:00PM"
type input "******"
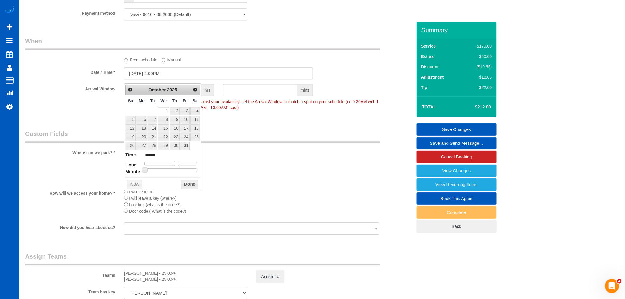
type input "[DATE] 5:00PM"
type input "******"
type input "[DATE] 4:00PM"
type input "******"
type input "[DATE] 3:00PM"
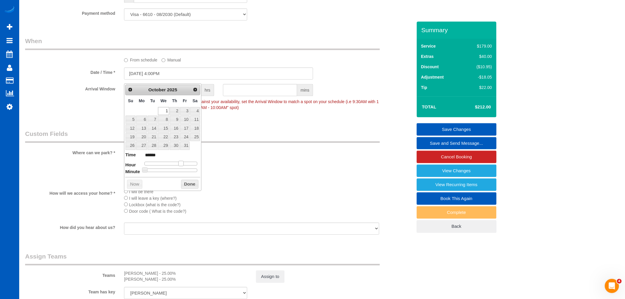
type input "******"
type input "[DATE] 2:00PM"
type input "******"
drag, startPoint x: 166, startPoint y: 166, endPoint x: 178, endPoint y: 167, distance: 12.2
click at [178, 167] on dl "Time ****** Hour Minute Second Millisecond Microsecond Time Zone ***** ***** **…" at bounding box center [162, 161] width 75 height 20
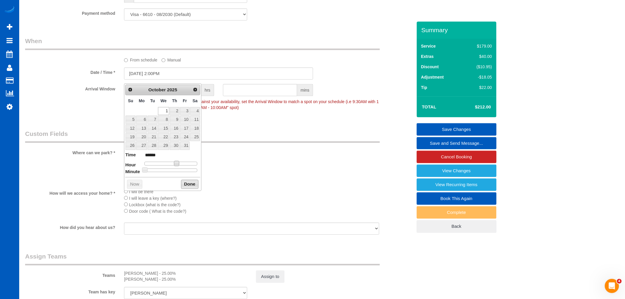
click at [193, 186] on button "Done" at bounding box center [189, 184] width 17 height 9
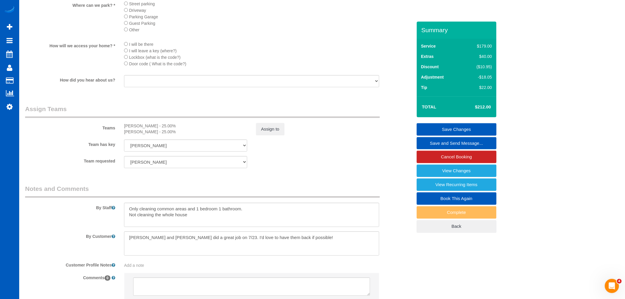
scroll to position [722, 0]
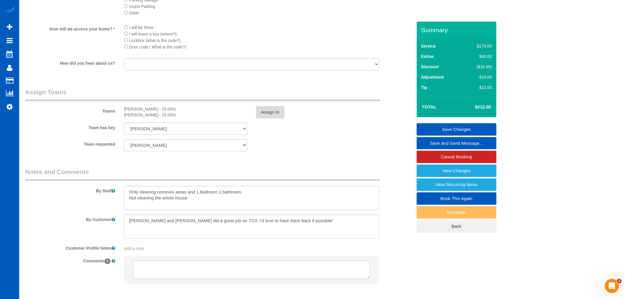
click at [272, 118] on button "Assign to" at bounding box center [270, 112] width 28 height 12
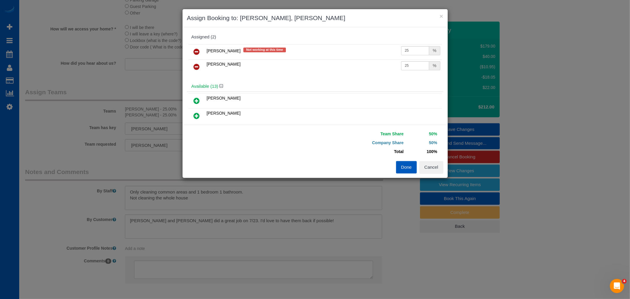
click at [199, 52] on icon at bounding box center [197, 51] width 6 height 7
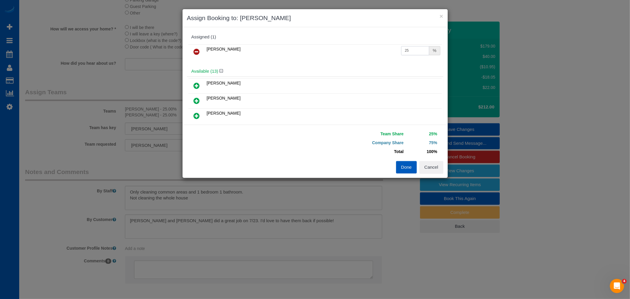
drag, startPoint x: 406, startPoint y: 54, endPoint x: 314, endPoint y: 49, distance: 92.9
click at [314, 49] on tr "[PERSON_NAME] 25 %" at bounding box center [314, 51] width 253 height 15
type input "50"
click at [407, 167] on button "Done" at bounding box center [406, 167] width 21 height 12
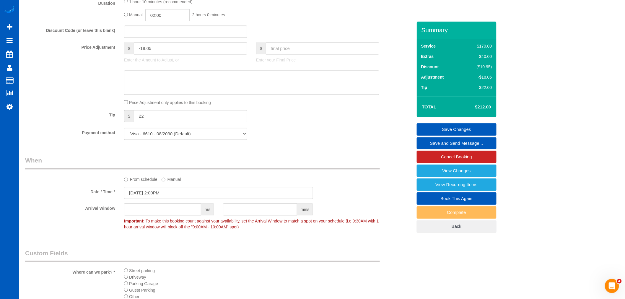
scroll to position [426, 0]
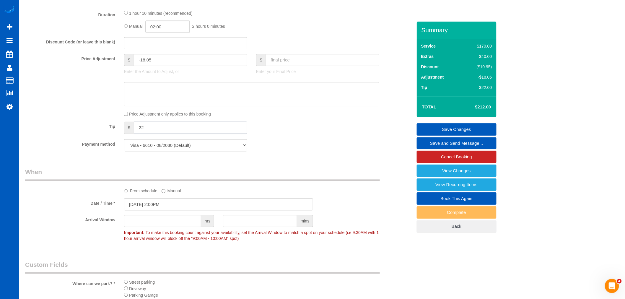
drag, startPoint x: 154, startPoint y: 134, endPoint x: 45, endPoint y: 135, distance: 109.0
click at [45, 135] on div "Tip $ 22" at bounding box center [219, 128] width 396 height 13
click at [291, 64] on input "text" at bounding box center [322, 60] width 113 height 12
type input "199"
type input "-9.05"
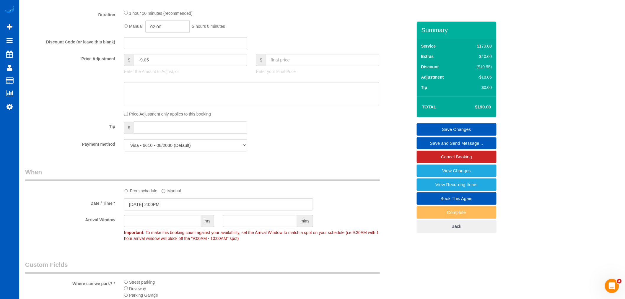
click at [322, 148] on div "Payment method Visa - 7250 - 03/2030 Visa - 6610 - 08/2030 (Default) Add Credit…" at bounding box center [219, 145] width 396 height 12
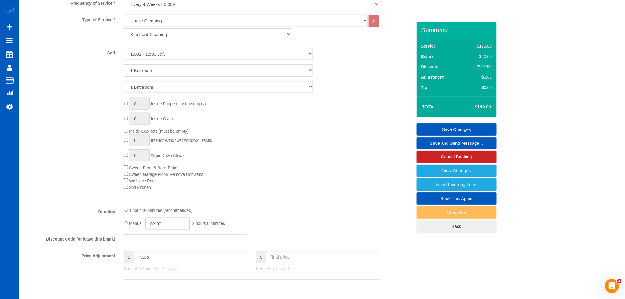
scroll to position [131, 0]
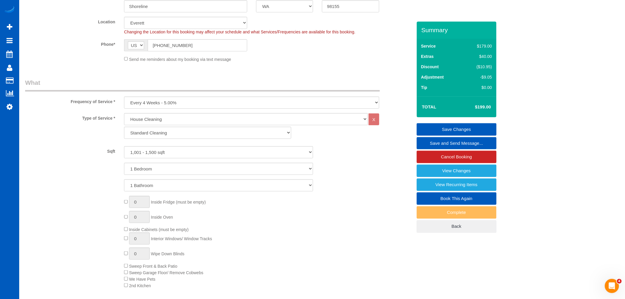
click at [442, 128] on link "Save Changes" at bounding box center [457, 129] width 80 height 12
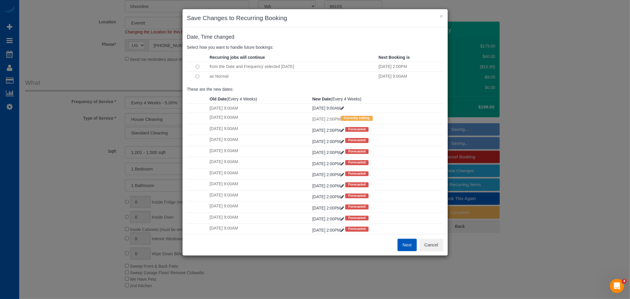
click at [412, 247] on button "Next" at bounding box center [406, 245] width 19 height 12
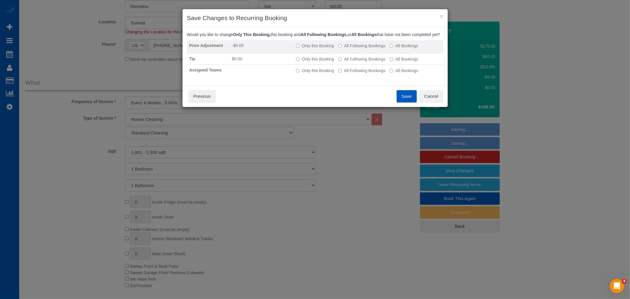
click at [373, 49] on label "All Following Bookings" at bounding box center [361, 46] width 47 height 6
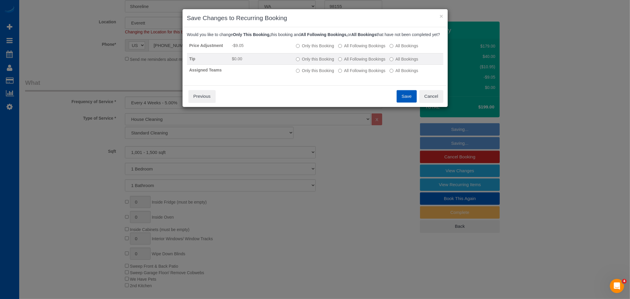
click at [373, 61] on label "All Following Bookings" at bounding box center [361, 59] width 47 height 6
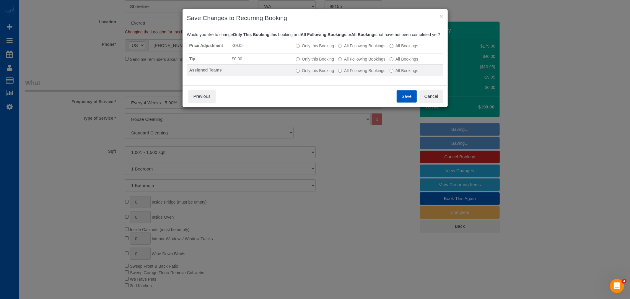
click at [365, 74] on label "All Following Bookings" at bounding box center [361, 71] width 47 height 6
click at [401, 102] on button "Save" at bounding box center [407, 96] width 20 height 12
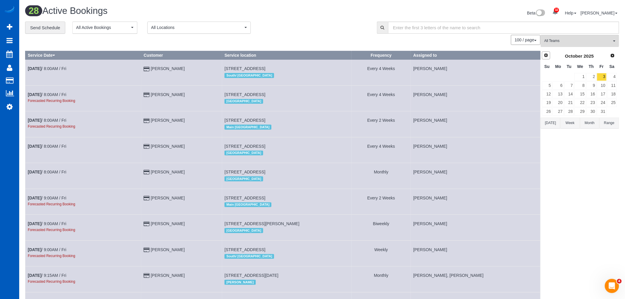
click at [548, 54] on span "Prev" at bounding box center [546, 55] width 5 height 5
click at [592, 80] on link "4" at bounding box center [592, 77] width 10 height 8
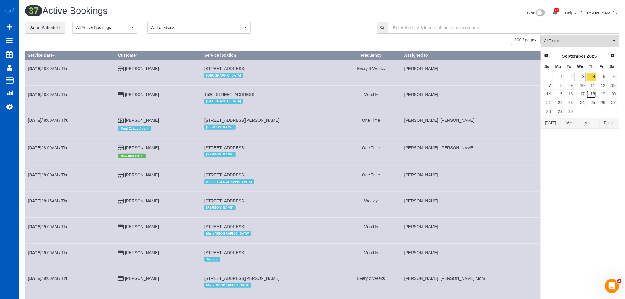
click at [595, 95] on link "18" at bounding box center [592, 94] width 10 height 8
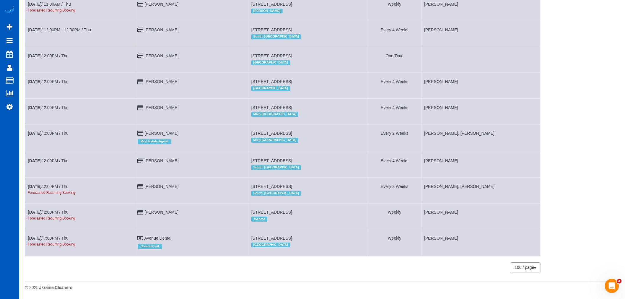
scroll to position [628, 0]
click at [56, 131] on link "[DATE] 2:00PM / Thu" at bounding box center [48, 133] width 41 height 5
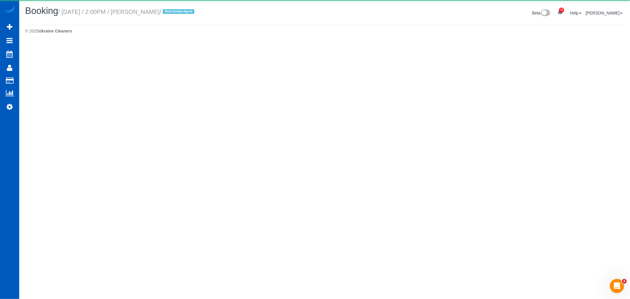
select select "WA"
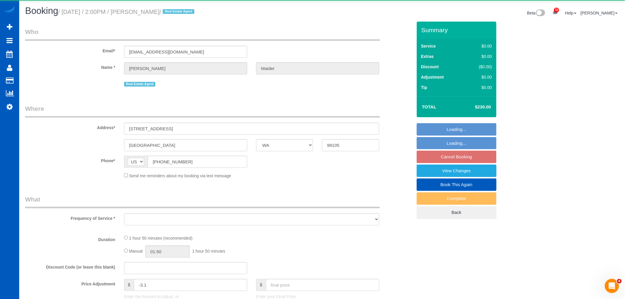
select select "object:8204"
select select "string:fspay-3898e069-553c-411a-94fd-02dbfeec22ae"
select select "199"
select select "2001"
select select "3"
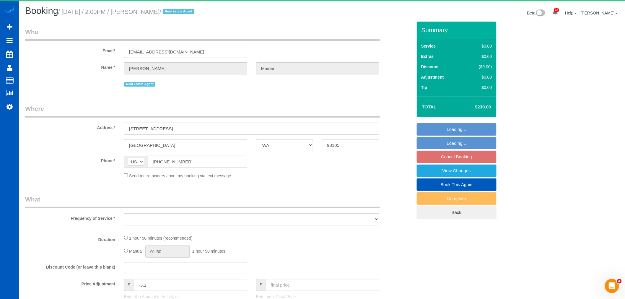
select select "2"
select select "spot37"
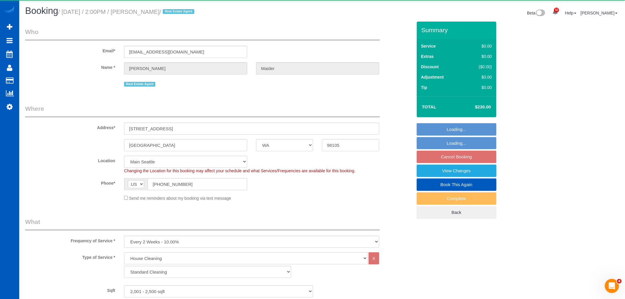
select select "2001"
select select "3"
select select "2"
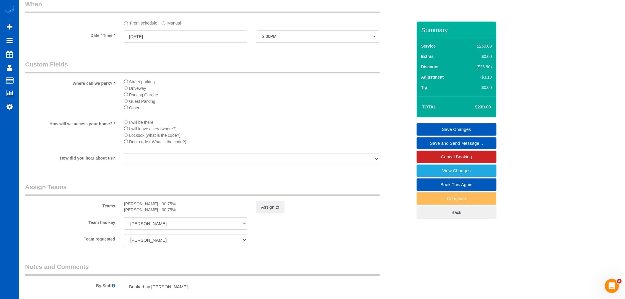
scroll to position [602, 0]
click at [276, 214] on button "Assign to" at bounding box center [270, 208] width 28 height 12
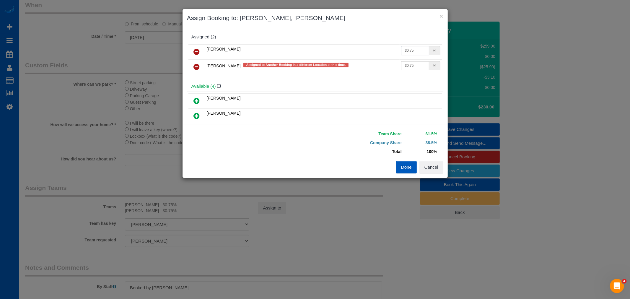
drag, startPoint x: 414, startPoint y: 50, endPoint x: 349, endPoint y: 45, distance: 64.6
click at [349, 45] on tr "[PERSON_NAME] 30.75 %" at bounding box center [314, 51] width 253 height 15
type input "27"
drag, startPoint x: 408, startPoint y: 67, endPoint x: 365, endPoint y: 58, distance: 43.7
click at [351, 59] on tr "[PERSON_NAME] Assigned to Another Booking in a different Location at this time.…" at bounding box center [314, 66] width 253 height 15
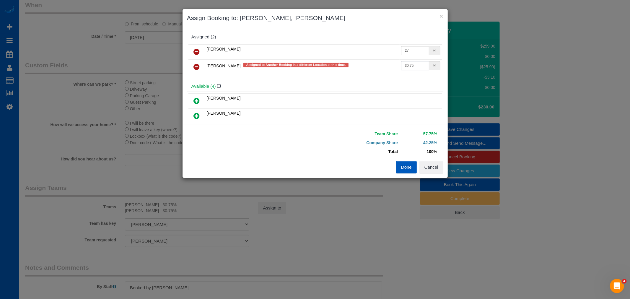
click at [409, 63] on input "30.75" at bounding box center [415, 65] width 28 height 9
drag, startPoint x: 418, startPoint y: 67, endPoint x: 372, endPoint y: 66, distance: 45.5
click at [372, 66] on tr "[PERSON_NAME] Assigned to Another Booking in a different Location at this time.…" at bounding box center [314, 66] width 253 height 15
type input "27"
click at [406, 165] on button "Done" at bounding box center [406, 167] width 21 height 12
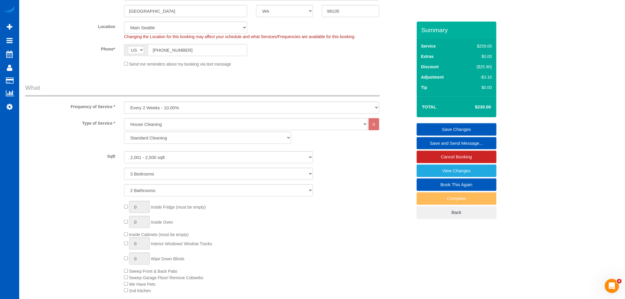
scroll to position [131, 0]
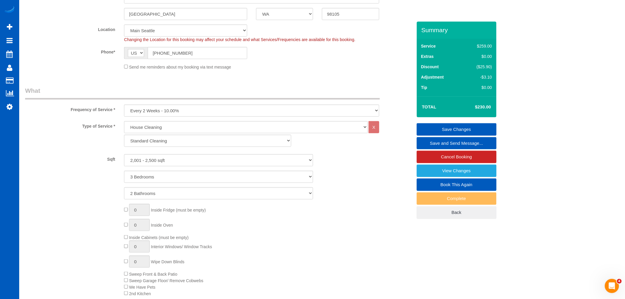
click at [447, 129] on link "Save Changes" at bounding box center [457, 129] width 80 height 12
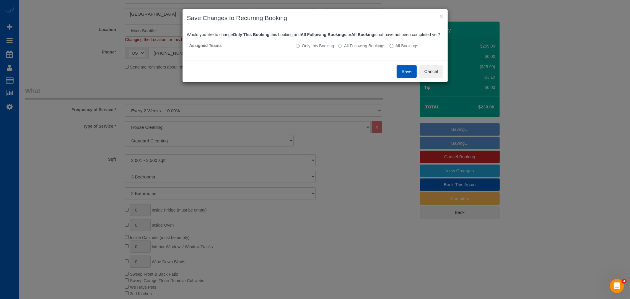
click at [360, 45] on div "Would you like to change Only This Booking, this booking and All Following Book…" at bounding box center [315, 44] width 256 height 25
click at [357, 49] on label "All Following Bookings" at bounding box center [361, 46] width 47 height 6
click at [425, 76] on button "Cancel" at bounding box center [431, 71] width 24 height 12
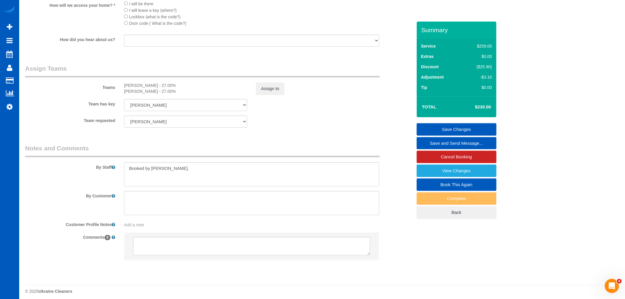
scroll to position [722, 0]
click at [269, 94] on button "Assign to" at bounding box center [270, 88] width 28 height 12
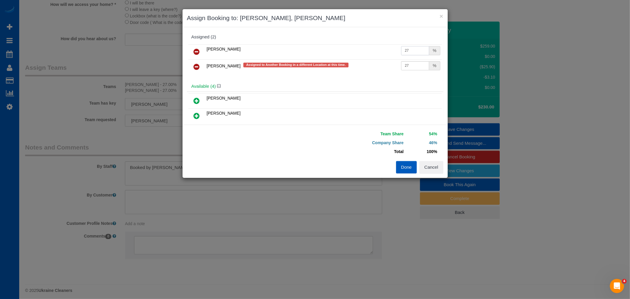
click at [403, 49] on input "27" at bounding box center [415, 50] width 28 height 9
type input "25"
drag, startPoint x: 406, startPoint y: 68, endPoint x: 403, endPoint y: 68, distance: 3.0
click at [403, 68] on input "27" at bounding box center [415, 65] width 28 height 9
type input "25"
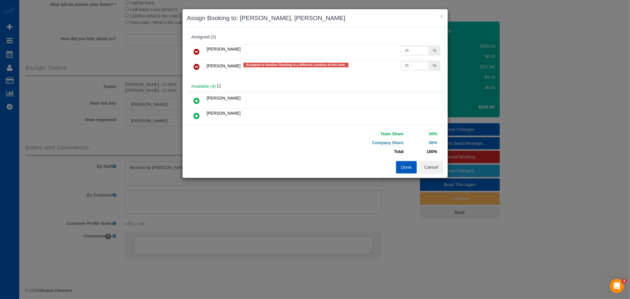
click at [405, 165] on button "Done" at bounding box center [406, 167] width 21 height 12
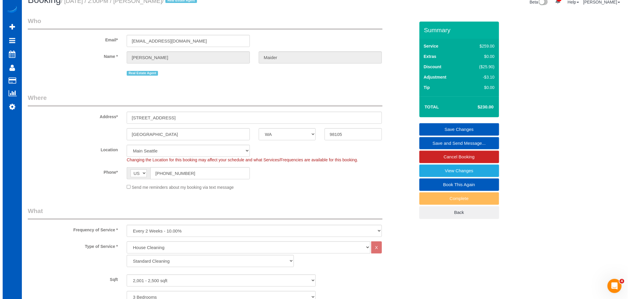
scroll to position [0, 0]
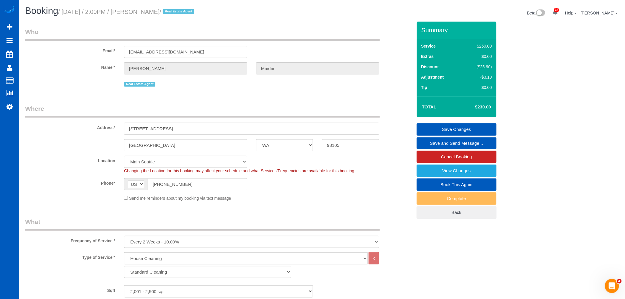
click at [466, 126] on link "Save Changes" at bounding box center [457, 129] width 80 height 12
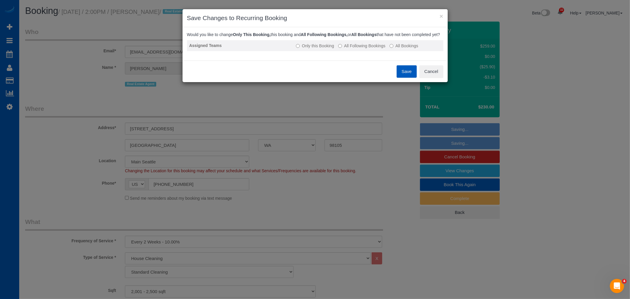
click at [355, 49] on label "All Following Bookings" at bounding box center [361, 46] width 47 height 6
click at [351, 49] on label "All Following Bookings" at bounding box center [361, 46] width 47 height 6
click at [399, 75] on button "Save" at bounding box center [407, 71] width 20 height 12
